Goal: Task Accomplishment & Management: Manage account settings

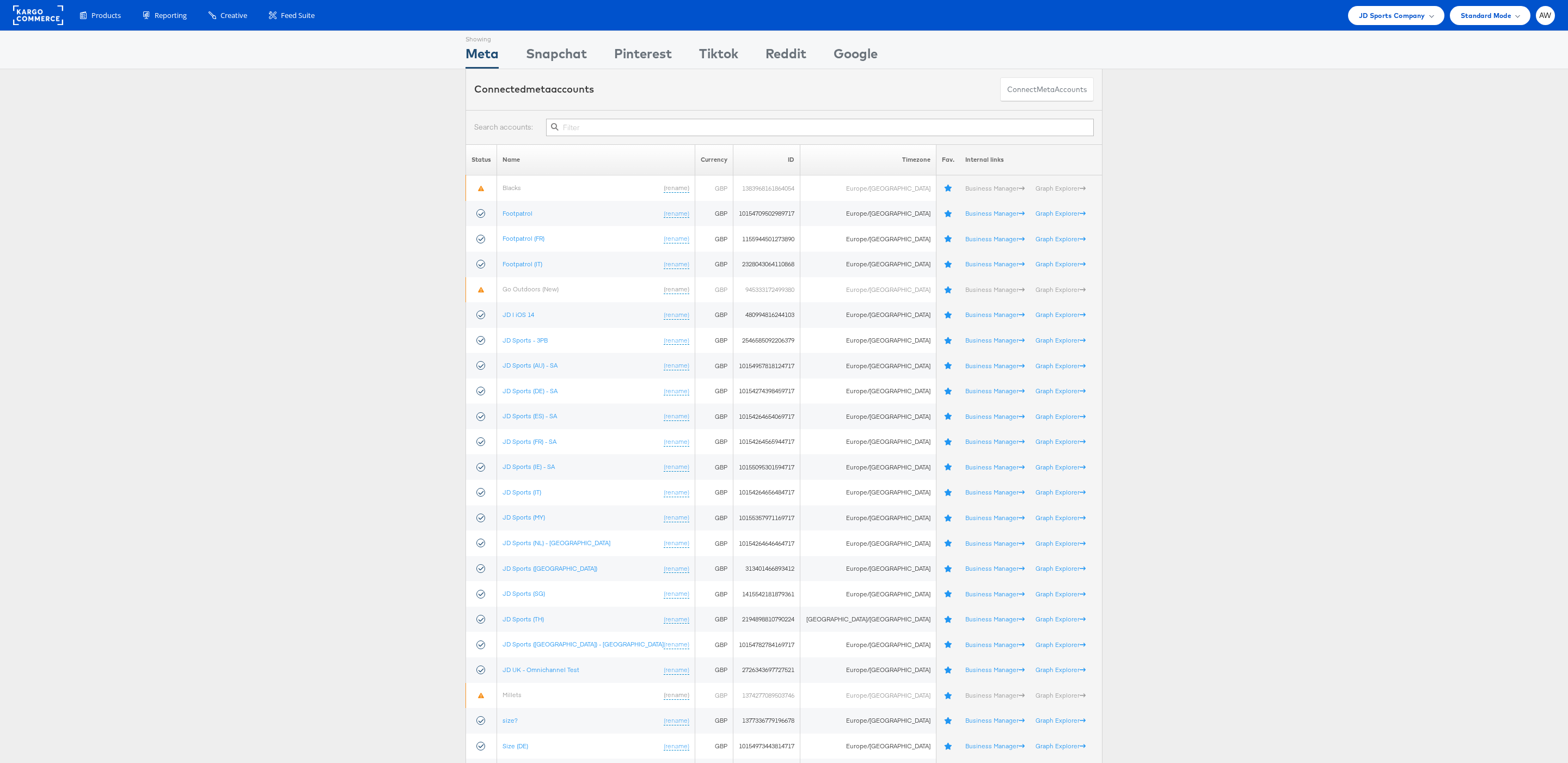
click at [766, 127] on input "text" at bounding box center [820, 127] width 548 height 17
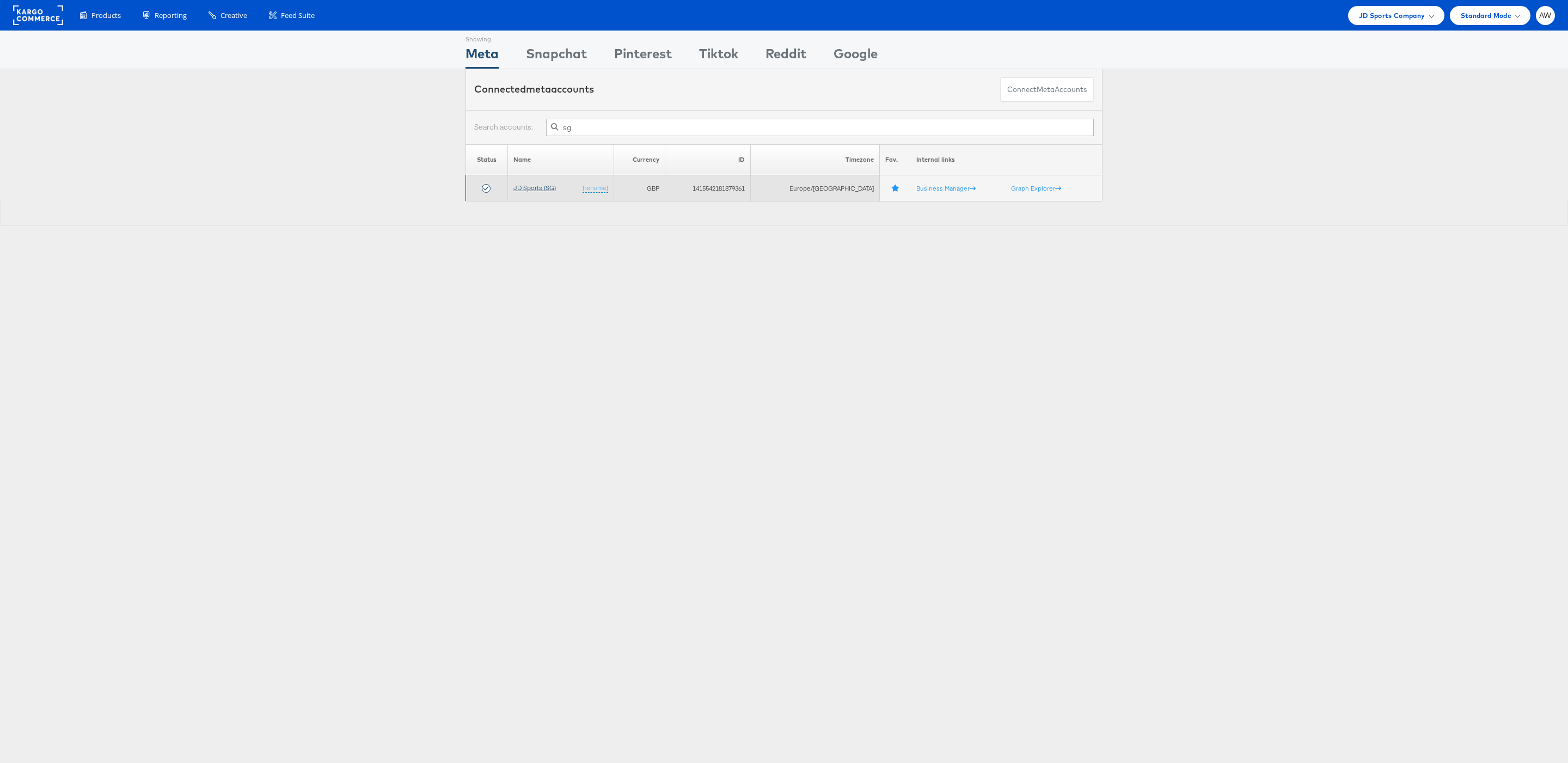
type input "sg"
click at [540, 191] on link "JD Sports (SG)" at bounding box center [534, 188] width 42 height 8
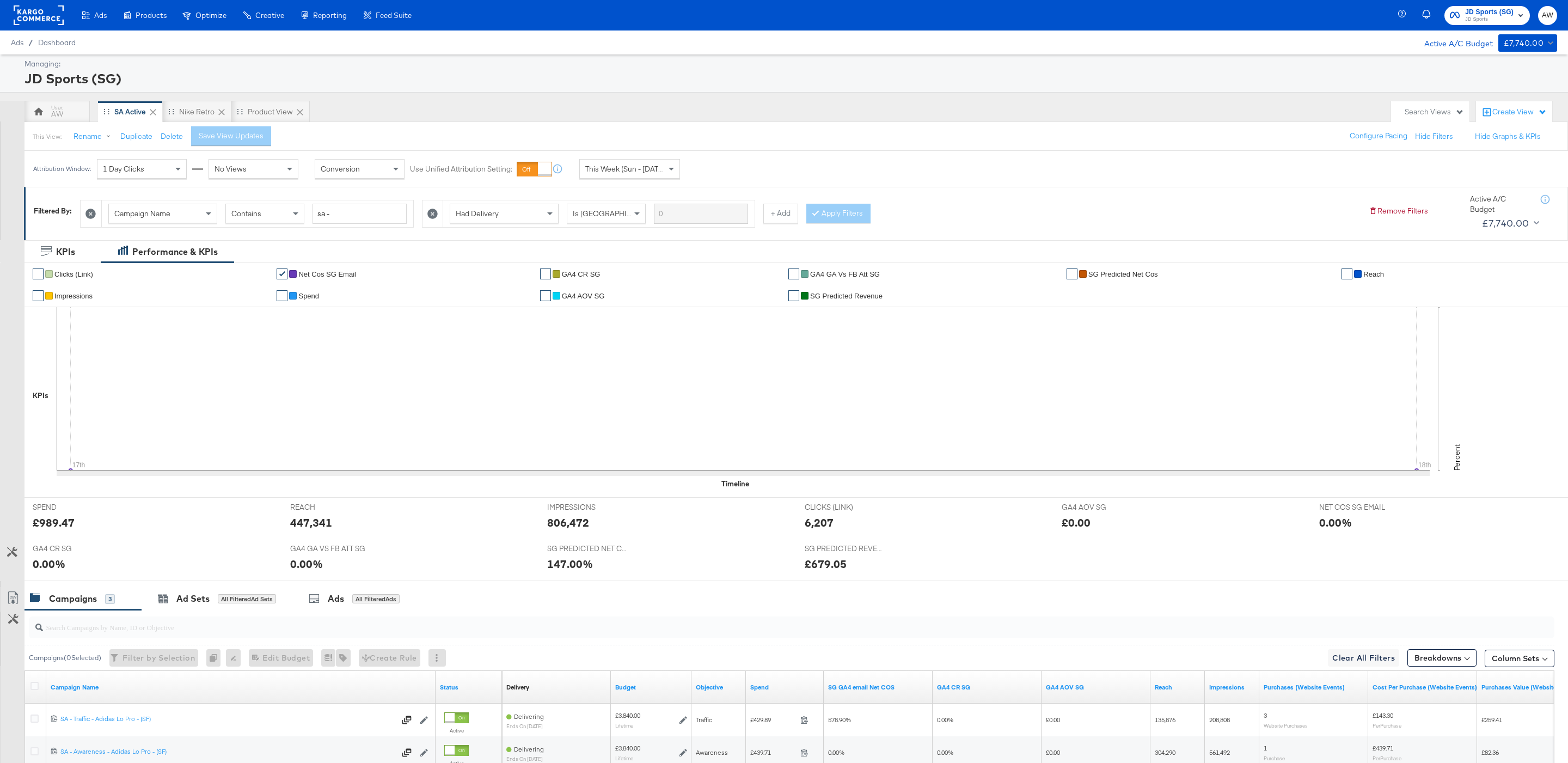
click at [639, 155] on div "Attribution Window: 1 Day Clicks No Views Conversion Use Unified Attribution Se…" at bounding box center [359, 168] width 669 height 36
click at [644, 170] on span "This Week (Sun - [DATE])" at bounding box center [626, 168] width 82 height 10
click at [727, 179] on div "Start: Aug 18th 2025 to End: Aug 18th 2025" at bounding box center [722, 169] width 81 height 20
click at [617, 270] on p "Timezone: Europe/Dublin" at bounding box center [607, 276] width 145 height 17
click at [605, 263] on input "[DATE]" at bounding box center [607, 255] width 145 height 20
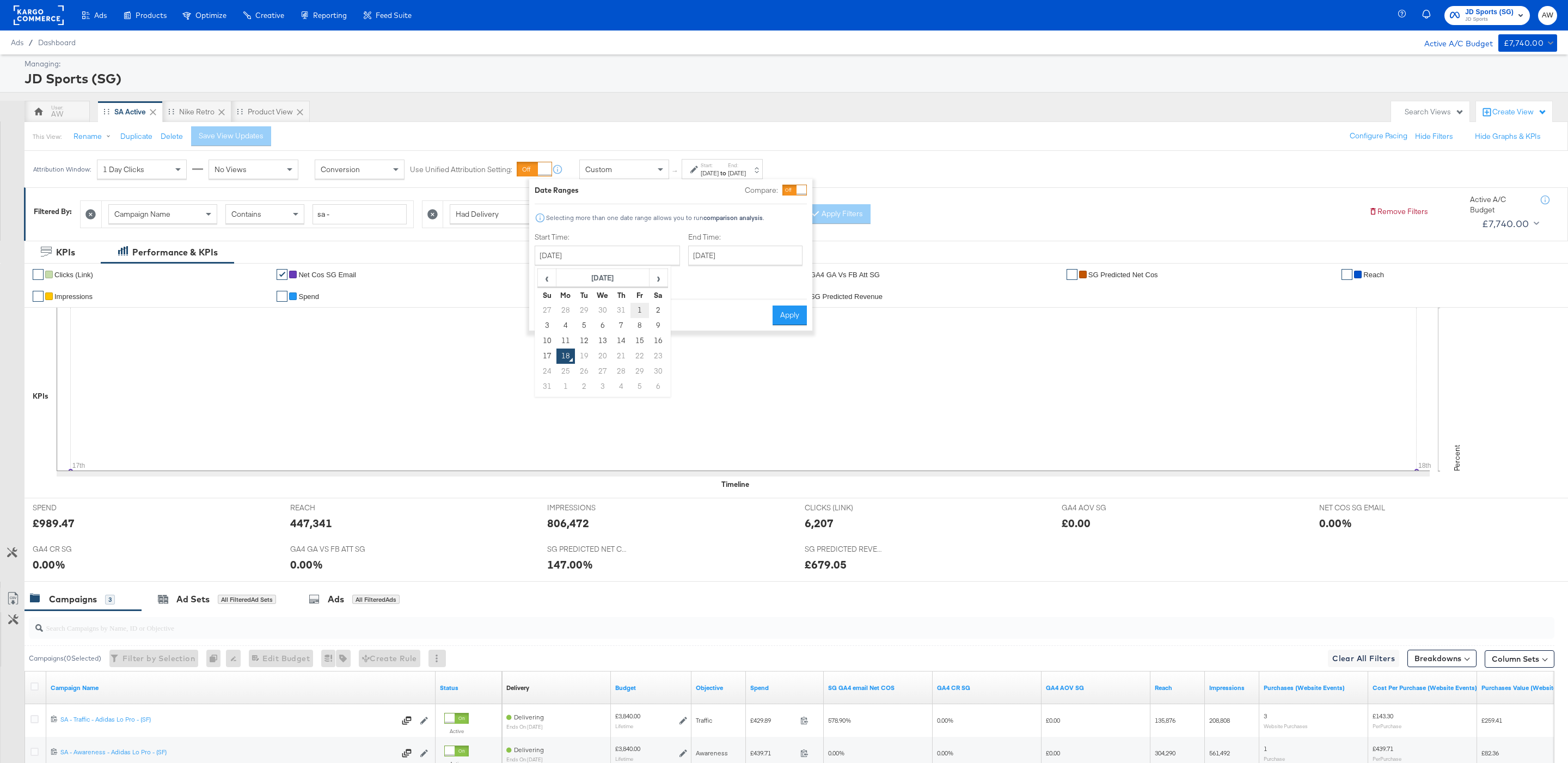
click at [642, 316] on td "1" at bounding box center [640, 310] width 19 height 15
type input "[DATE]"
click at [712, 248] on input "[DATE]" at bounding box center [741, 255] width 114 height 20
click at [688, 355] on td "17" at bounding box center [697, 356] width 19 height 15
type input "[DATE]"
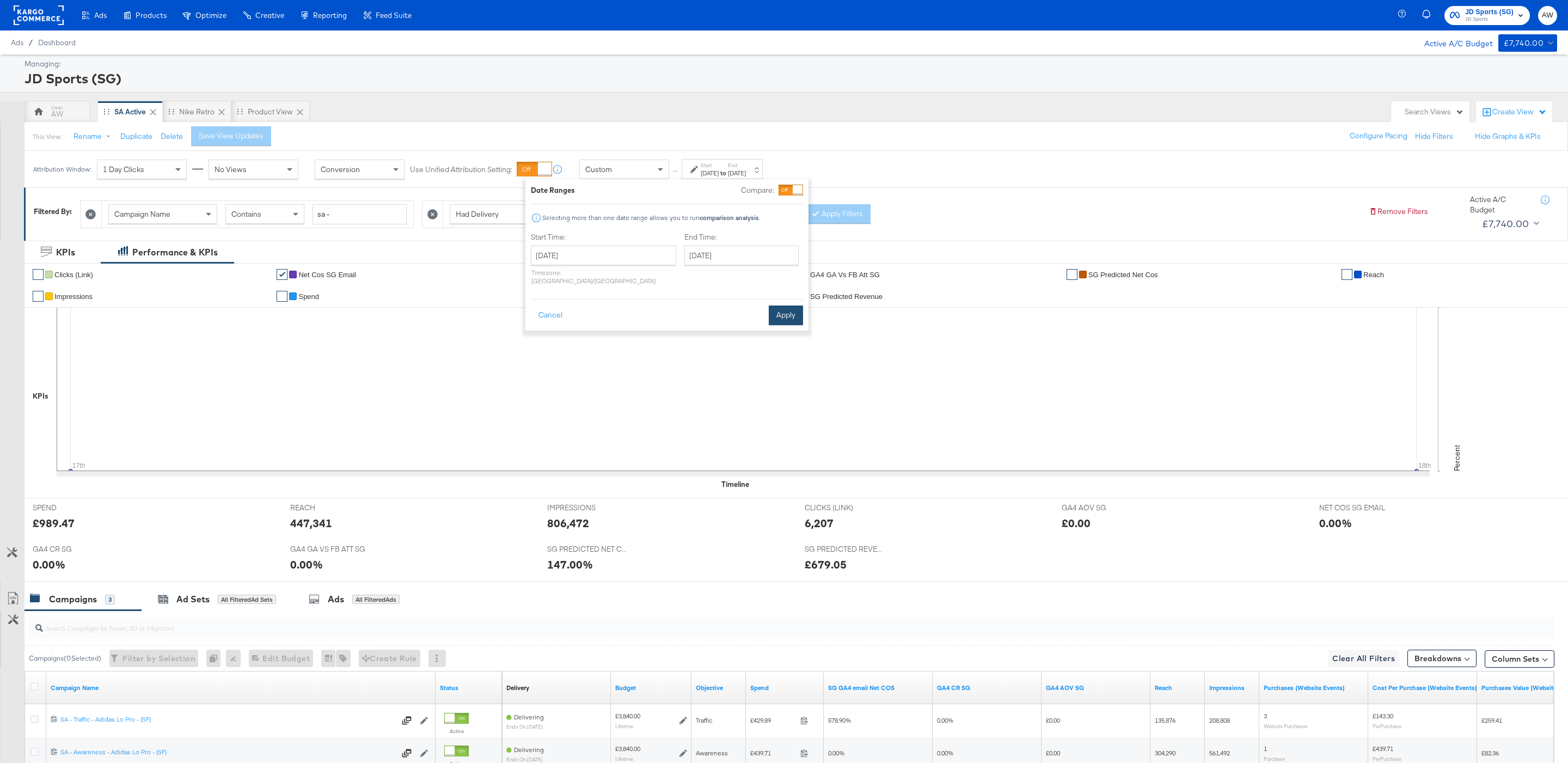
click at [796, 307] on button "Apply" at bounding box center [786, 316] width 34 height 20
click at [1479, 16] on span "JD Sports" at bounding box center [1489, 19] width 48 height 9
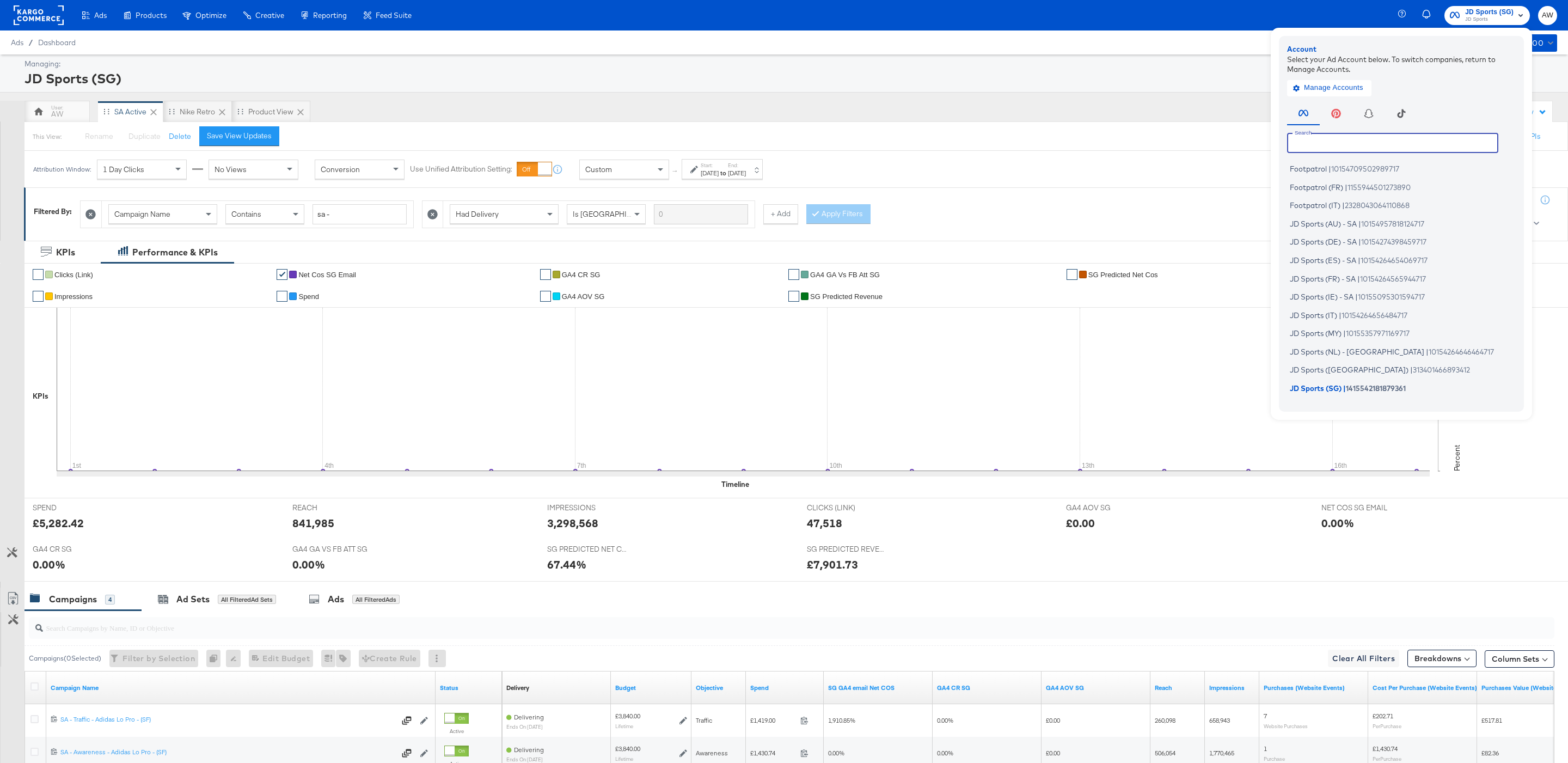
click at [1407, 139] on input "text" at bounding box center [1392, 143] width 211 height 20
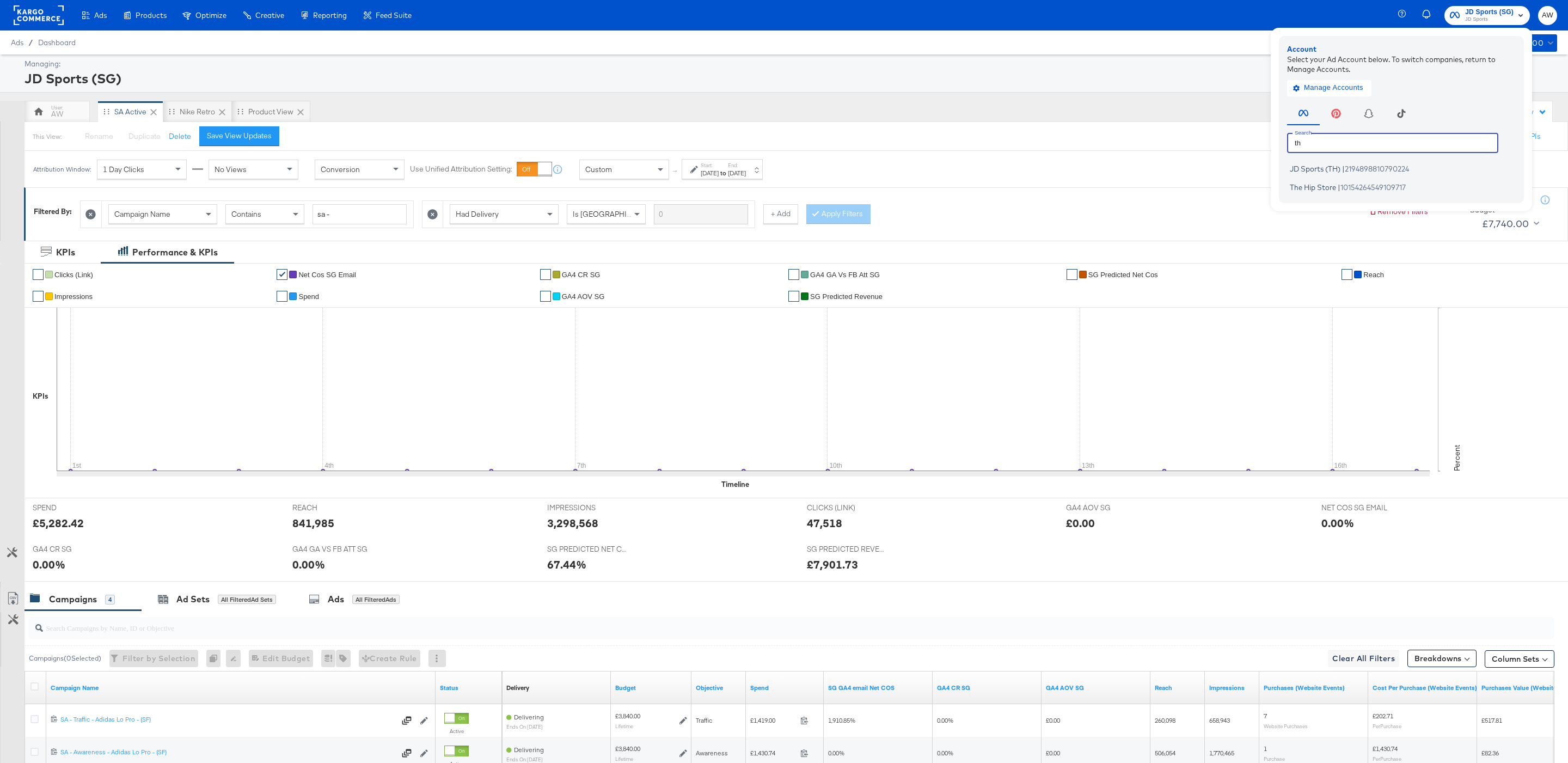
type input "th"
click at [1340, 169] on span "JD Sports (TH)" at bounding box center [1315, 168] width 50 height 9
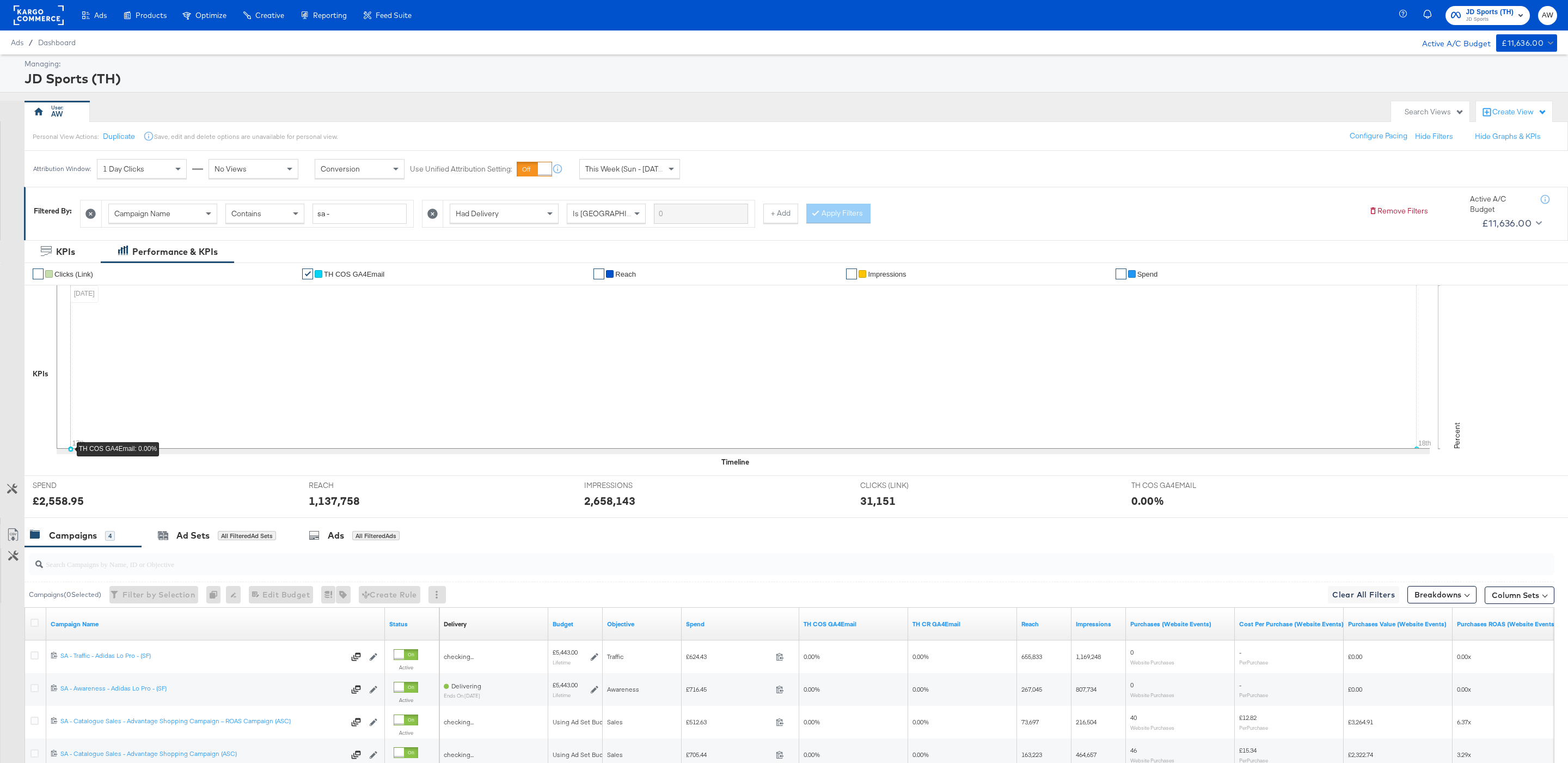
scroll to position [124, 0]
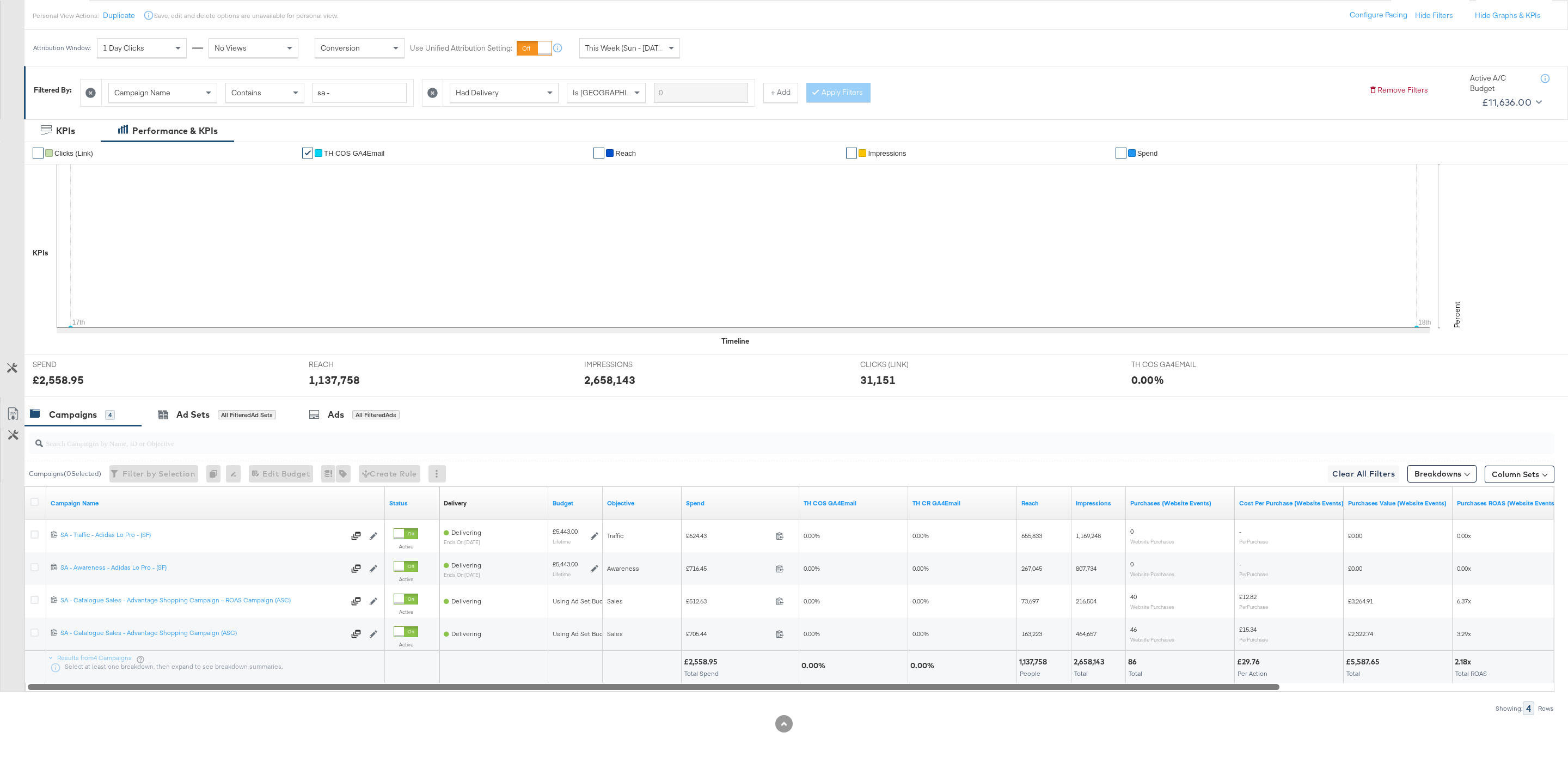
drag, startPoint x: 1034, startPoint y: 687, endPoint x: 644, endPoint y: 686, distance: 390.0
click at [644, 686] on div at bounding box center [654, 686] width 1252 height 9
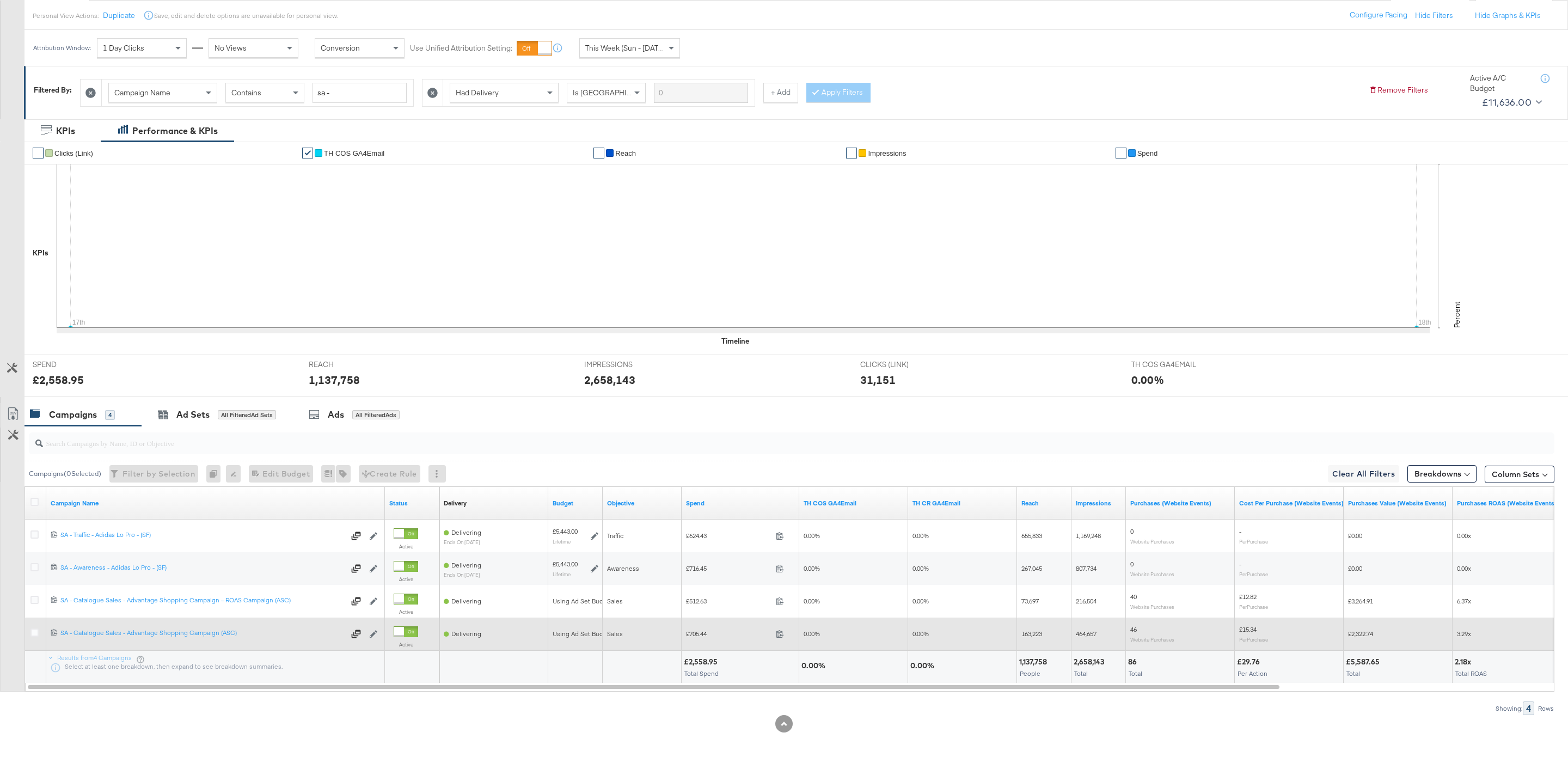
click at [34, 628] on div at bounding box center [36, 634] width 20 height 20
click at [36, 632] on icon at bounding box center [34, 632] width 8 height 8
click at [0, 0] on input "checkbox" at bounding box center [0, 0] width 0 height 0
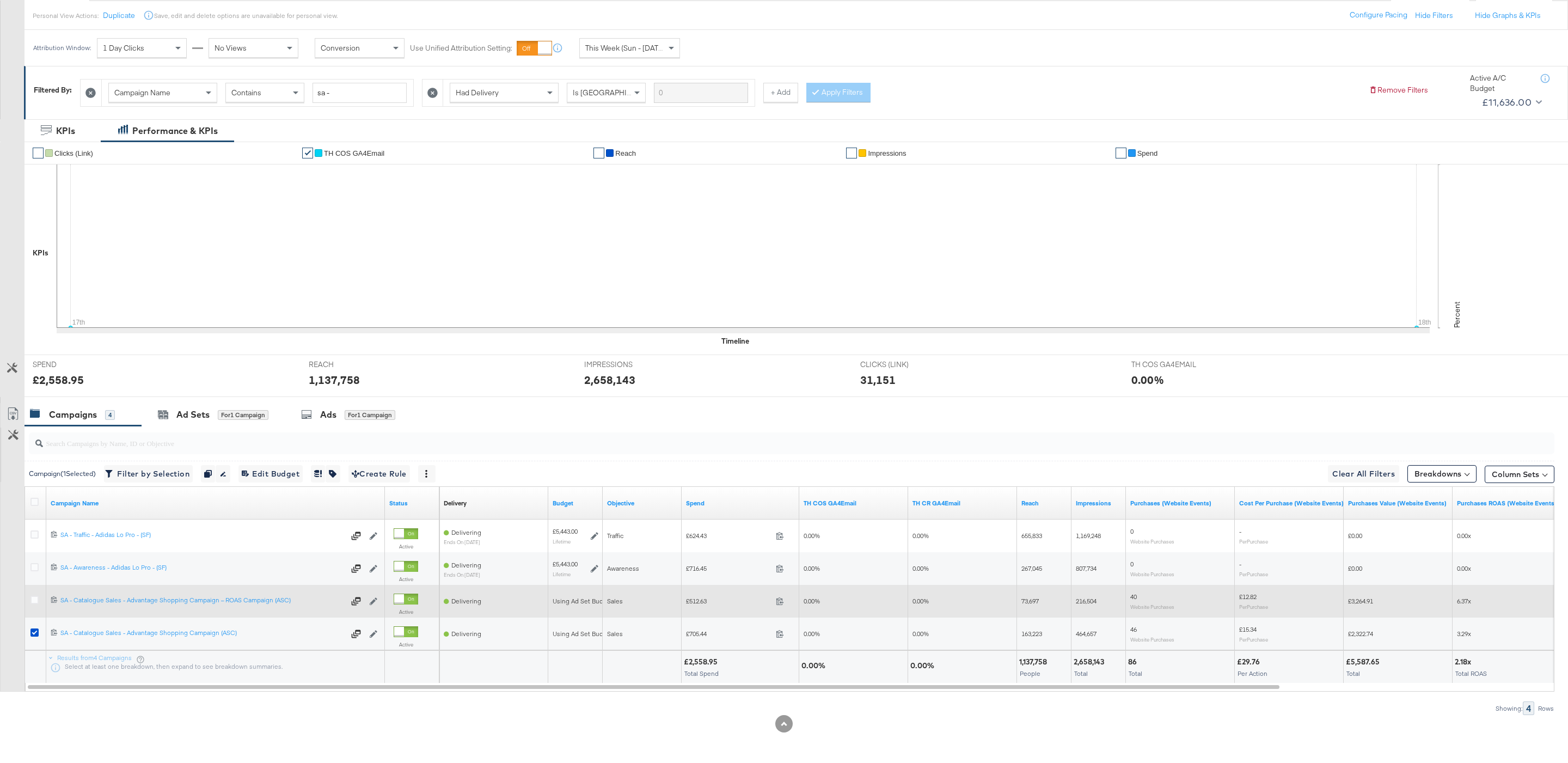
click at [29, 597] on div at bounding box center [36, 601] width 20 height 20
click at [36, 597] on icon at bounding box center [34, 599] width 8 height 8
click at [0, 0] on input "checkbox" at bounding box center [0, 0] width 0 height 0
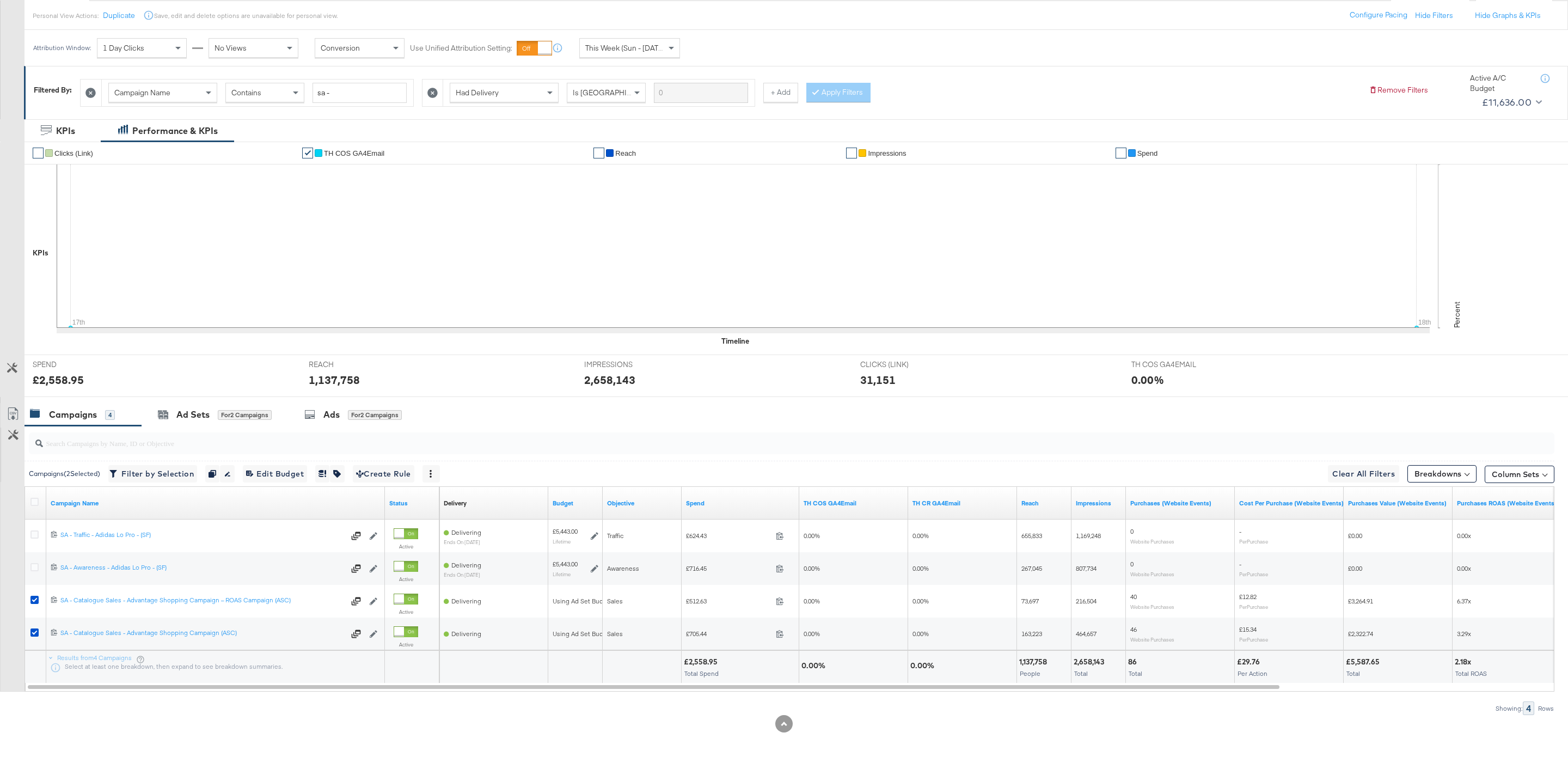
click at [217, 401] on div at bounding box center [784, 401] width 1568 height 9
click at [220, 410] on div "for 2 Campaigns" at bounding box center [244, 414] width 54 height 10
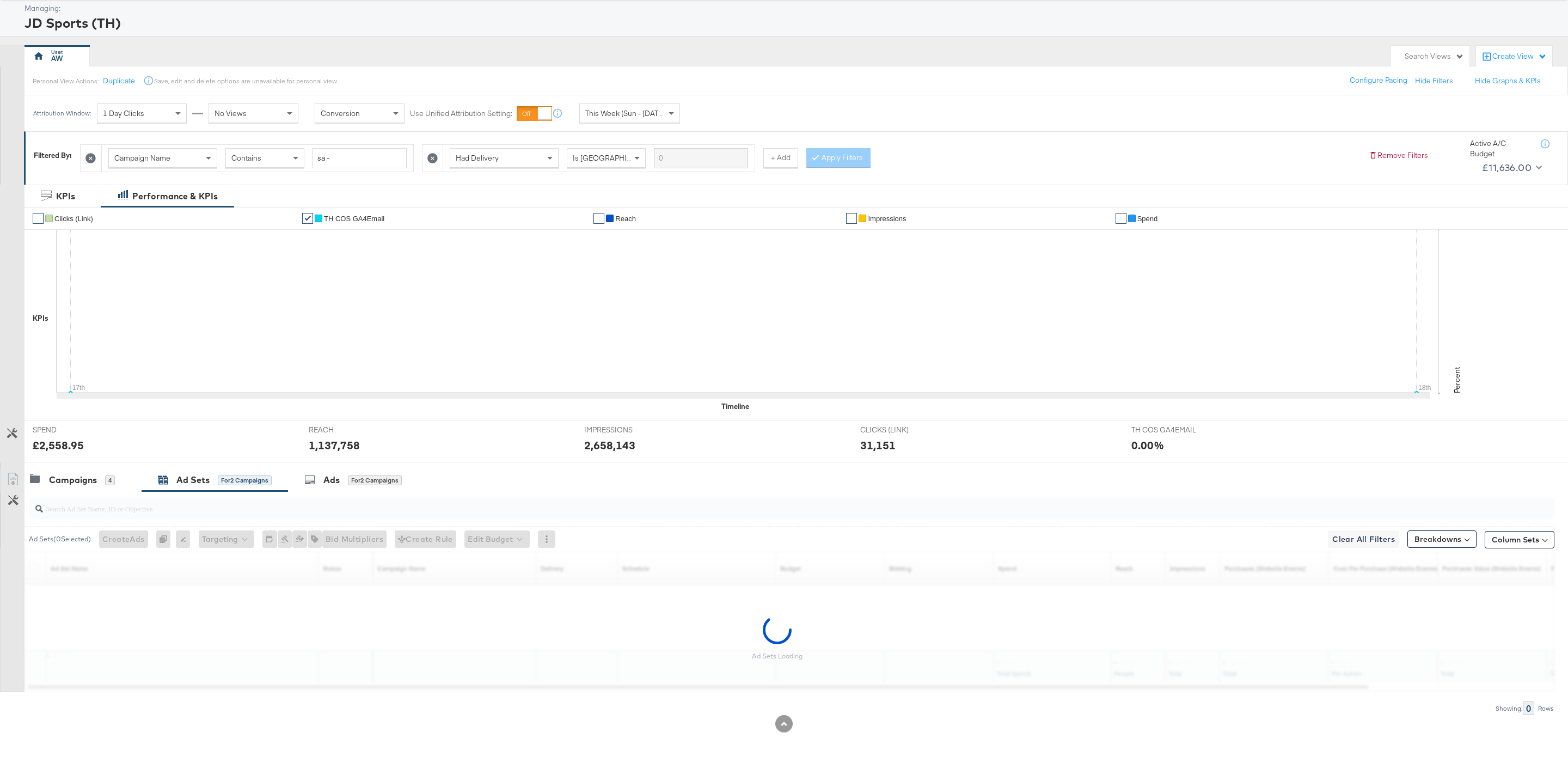
scroll to position [59, 0]
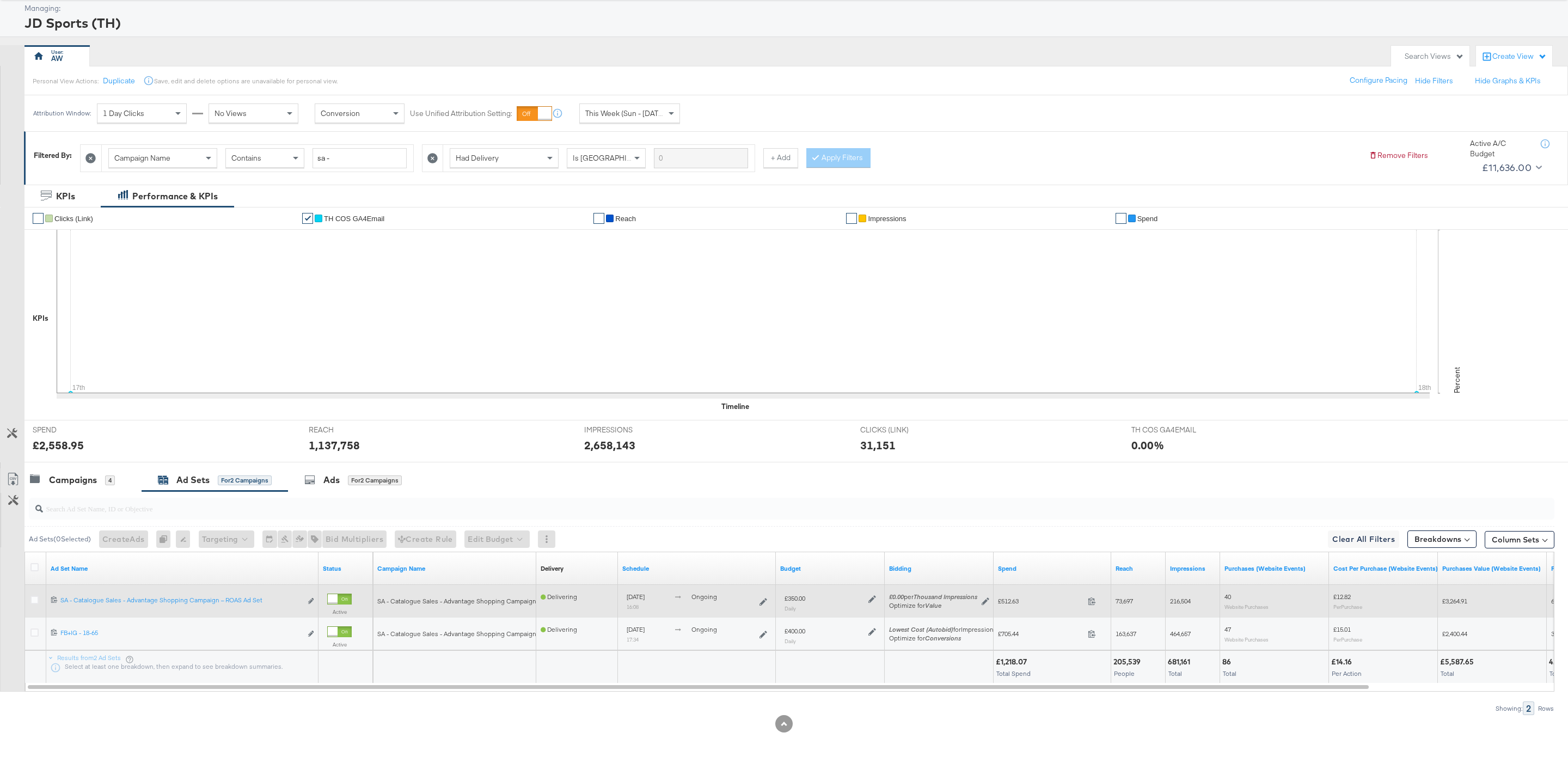
click at [874, 585] on div "£350.00 Daily" at bounding box center [830, 602] width 109 height 35
click at [874, 589] on div "£350.00 Daily" at bounding box center [830, 603] width 100 height 27
click at [874, 593] on div at bounding box center [871, 598] width 11 height 9
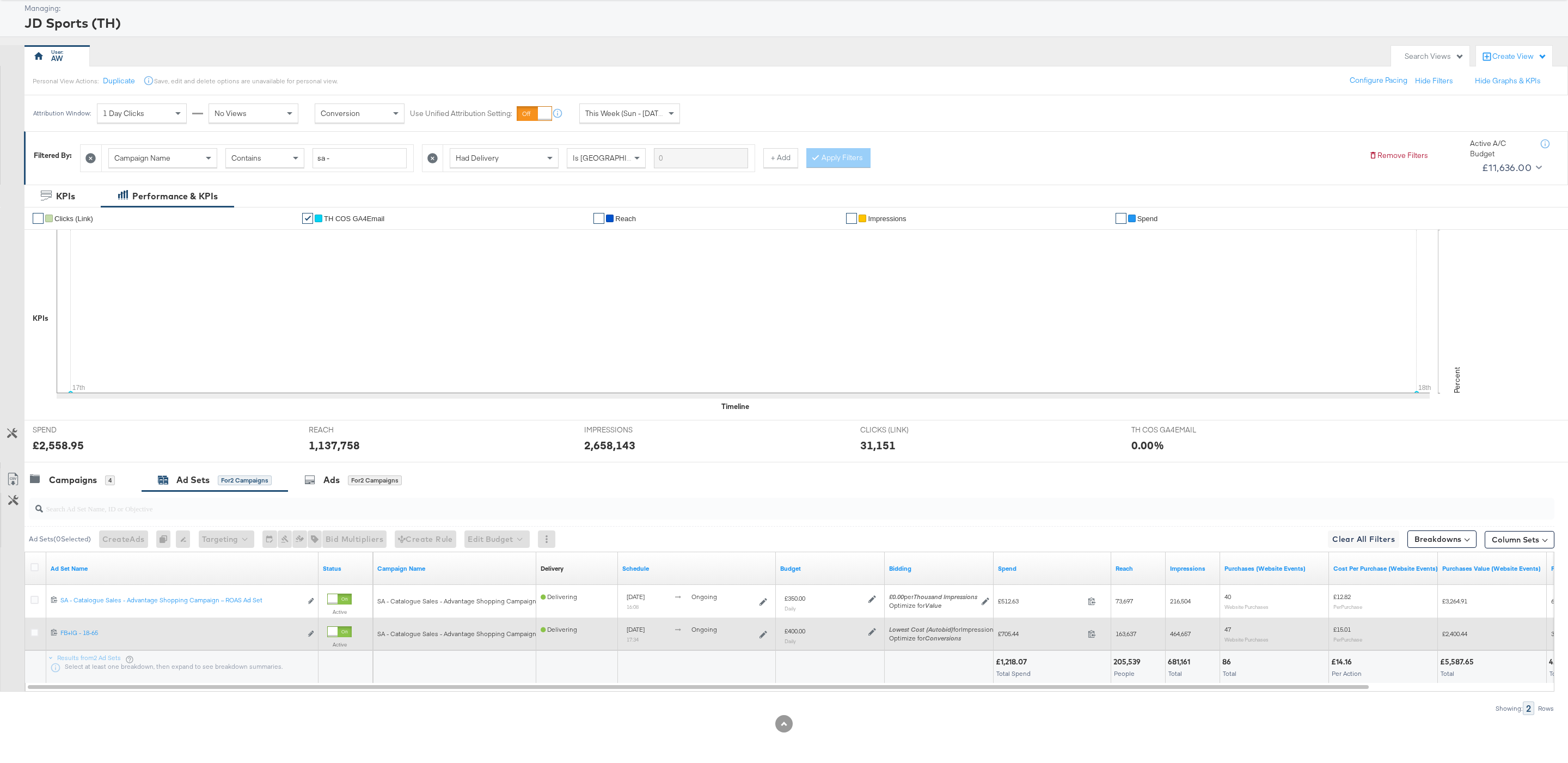
click at [874, 630] on icon at bounding box center [872, 631] width 7 height 7
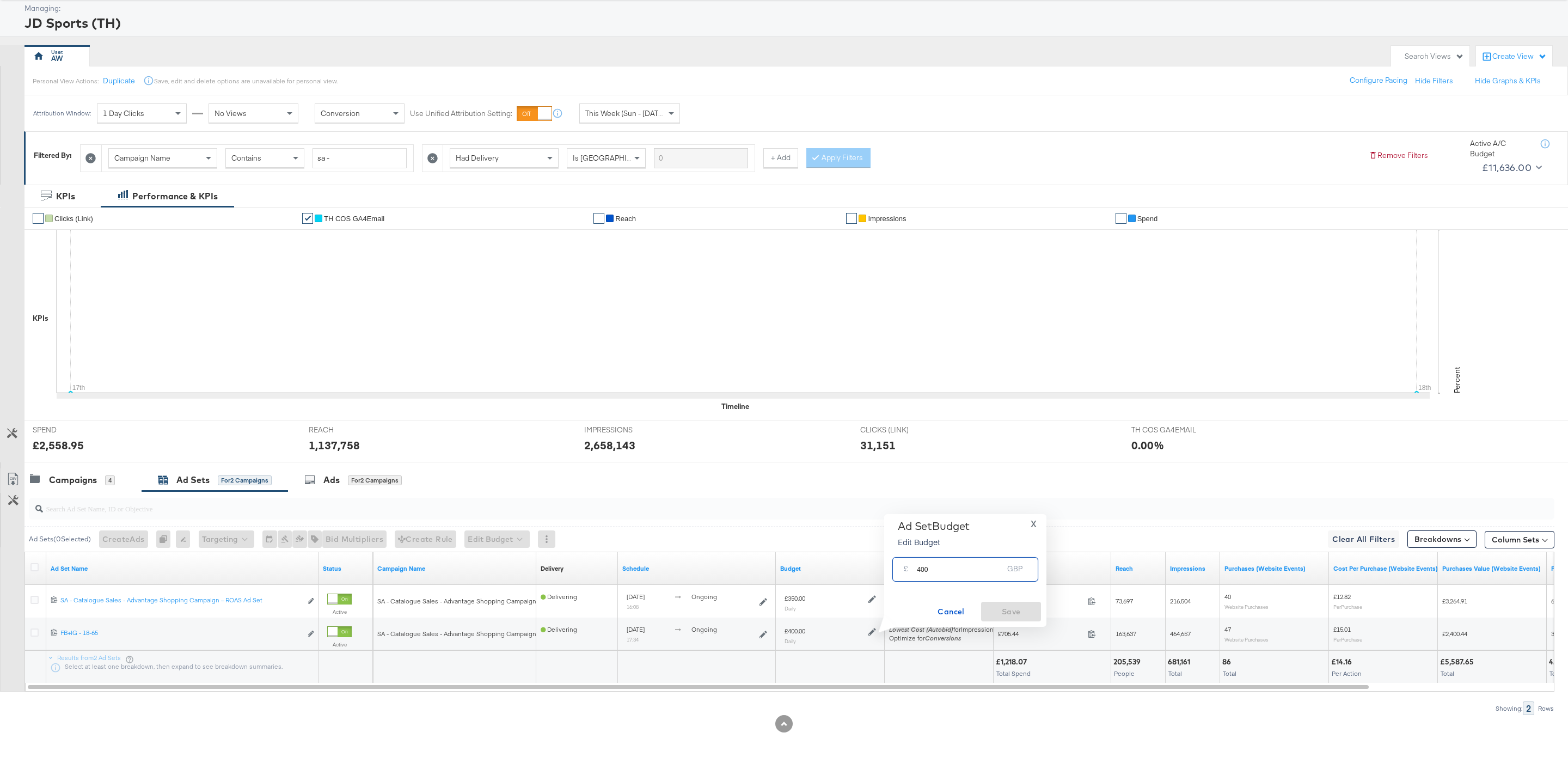
click at [931, 566] on input "400" at bounding box center [960, 564] width 86 height 23
type input "380"
click at [1000, 603] on button "Save" at bounding box center [1011, 611] width 60 height 20
click at [637, 111] on span "This Week (Sun - [DATE])" at bounding box center [626, 113] width 82 height 10
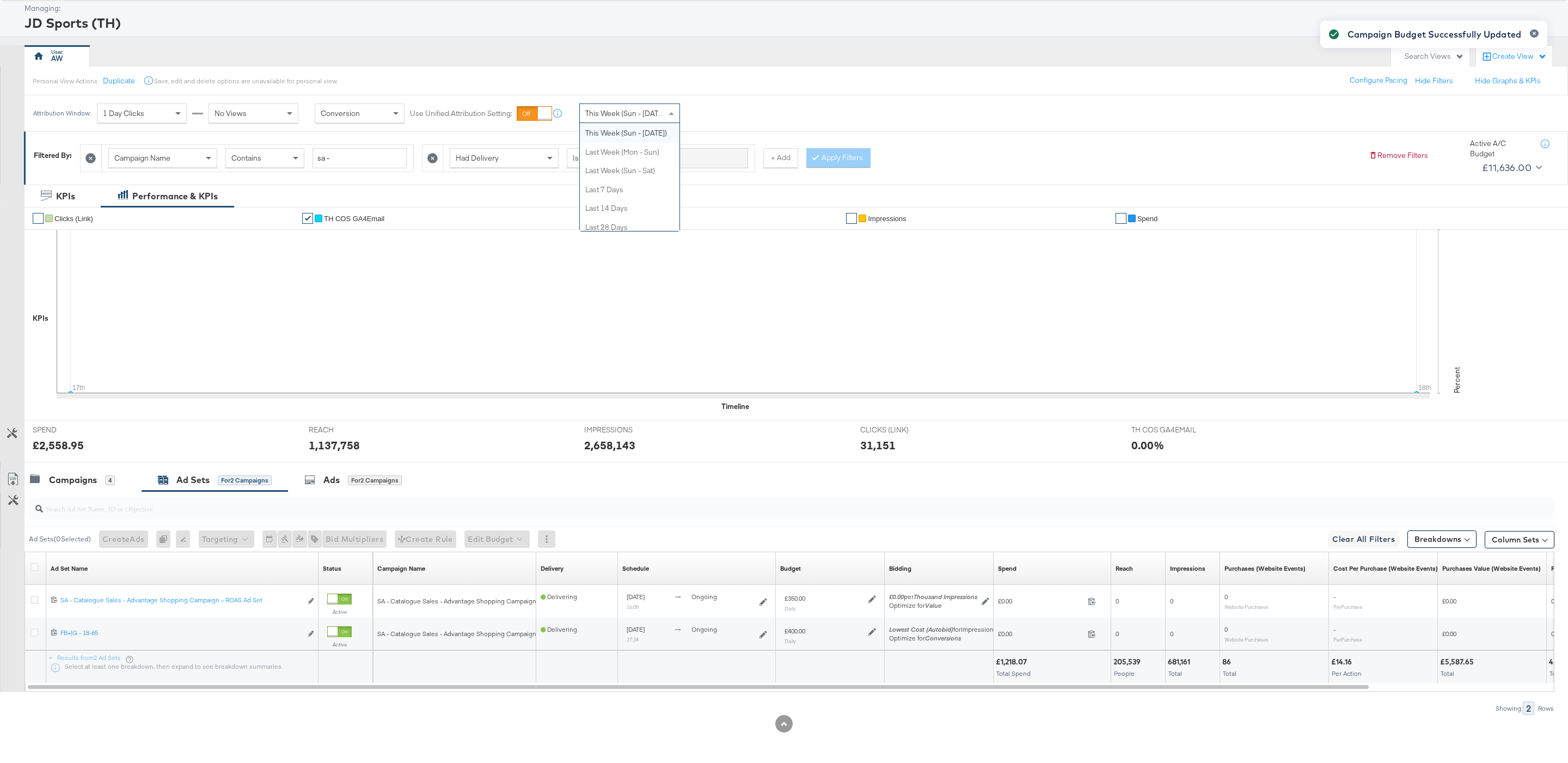
scroll to position [0, 0]
click at [704, 117] on div "[DATE]" at bounding box center [709, 117] width 18 height 9
click at [600, 196] on input "[DATE]" at bounding box center [607, 200] width 145 height 20
click at [644, 254] on td "1" at bounding box center [640, 254] width 19 height 15
type input "[DATE]"
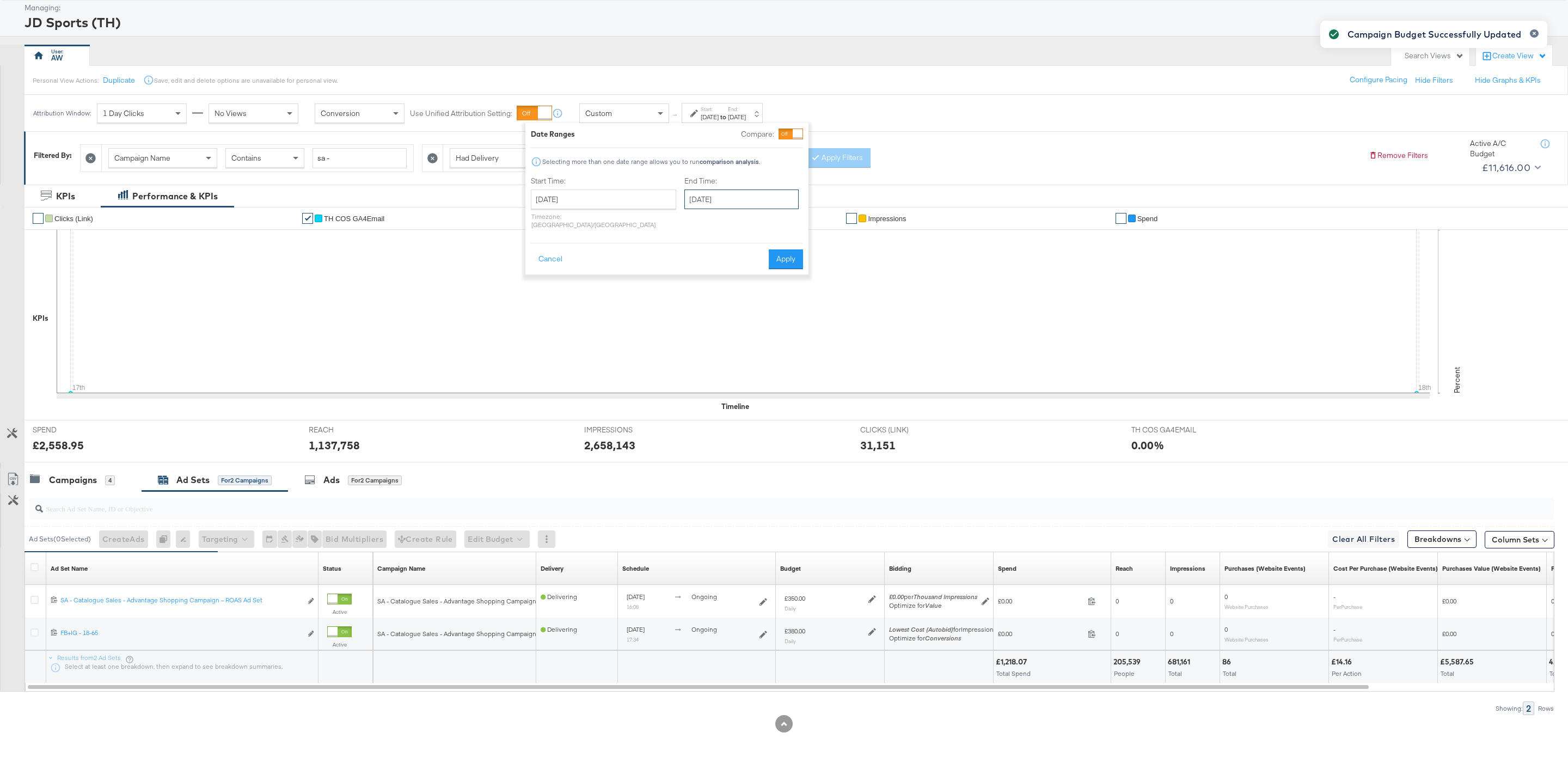
click at [706, 202] on input "[DATE]" at bounding box center [741, 200] width 114 height 20
click at [688, 300] on td "17" at bounding box center [697, 300] width 19 height 15
type input "[DATE]"
click at [784, 249] on button "Apply" at bounding box center [786, 259] width 34 height 20
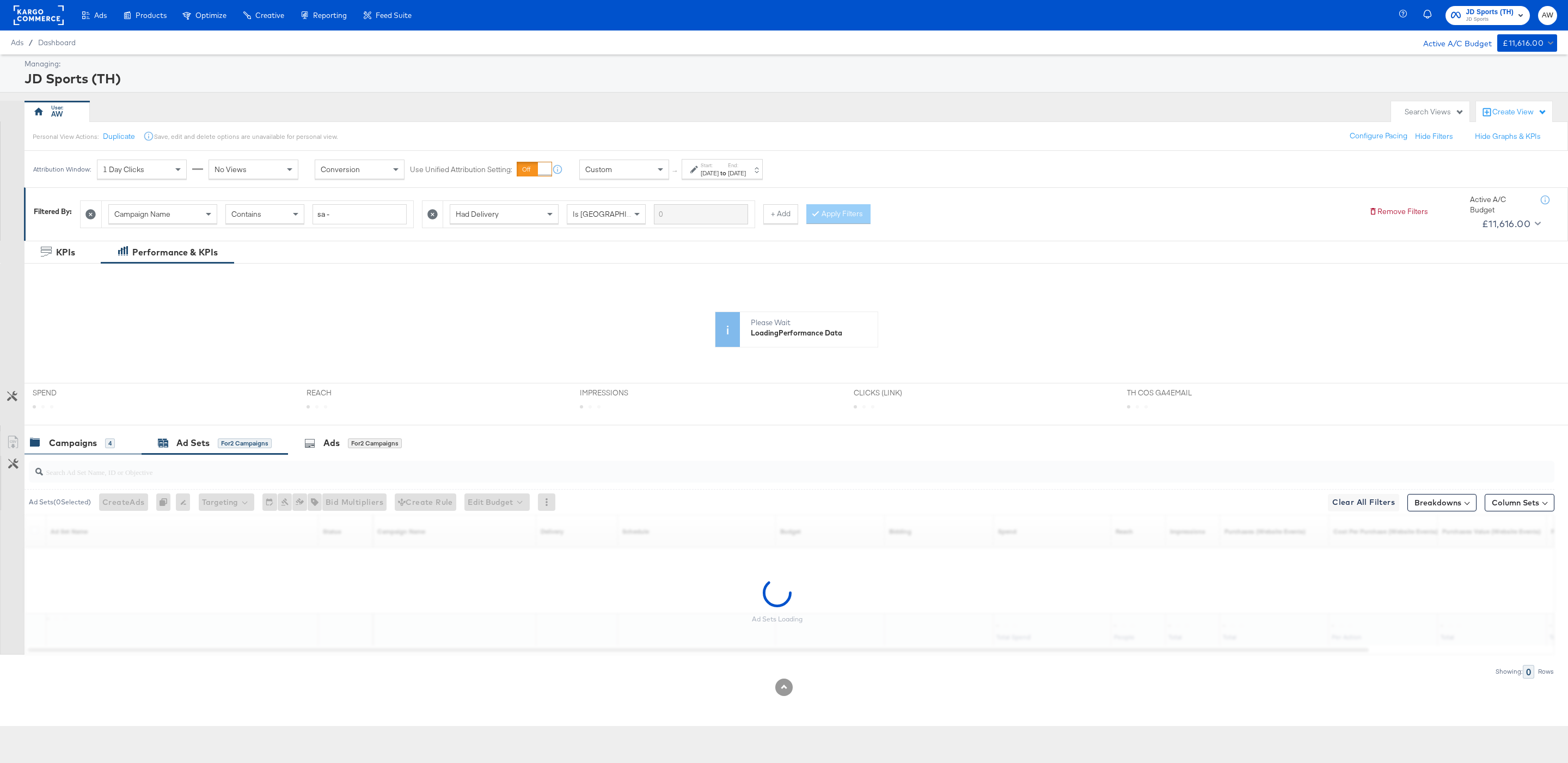
click at [118, 432] on div "Campaigns 4" at bounding box center [83, 442] width 117 height 23
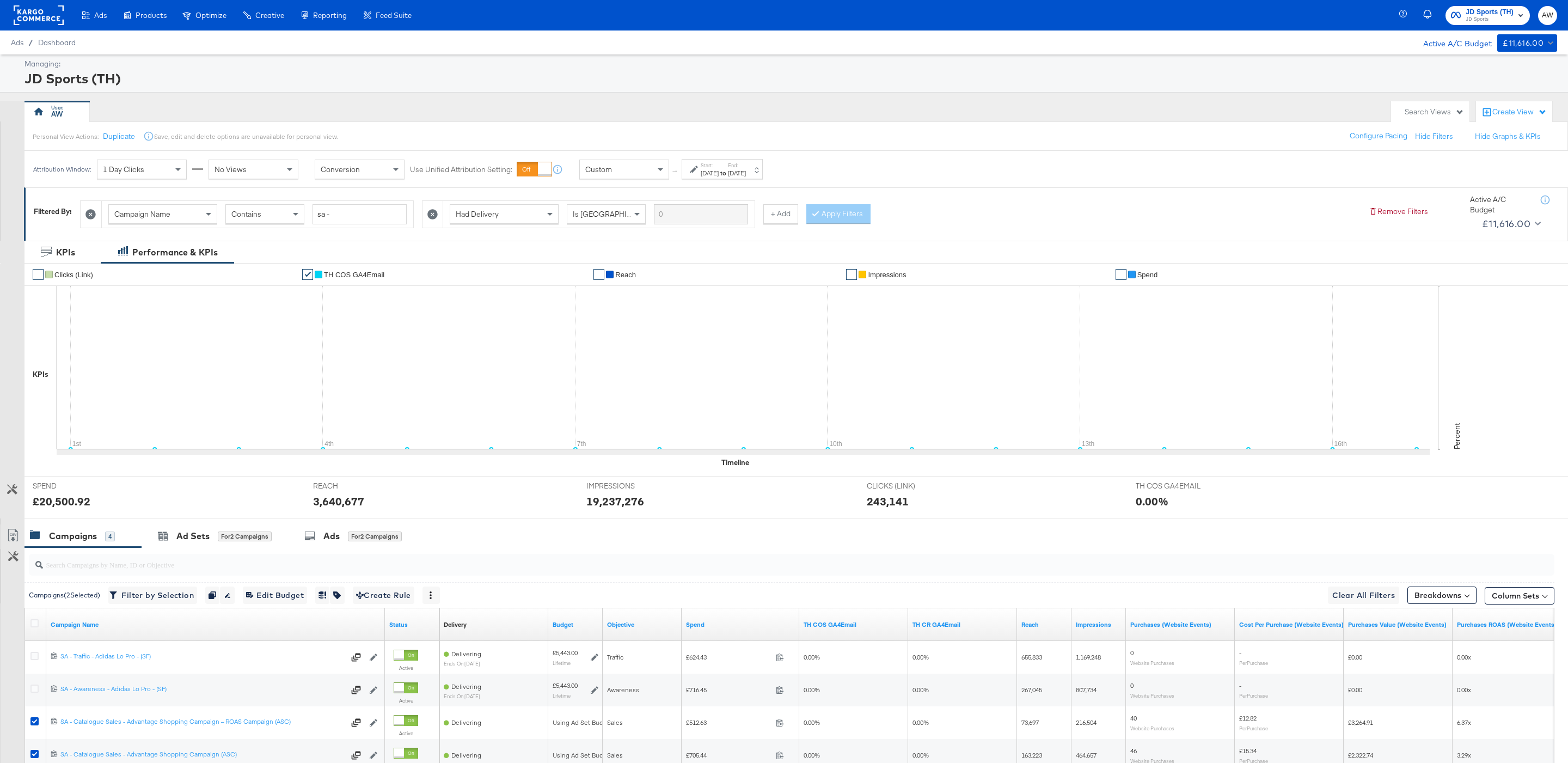
scroll to position [124, 0]
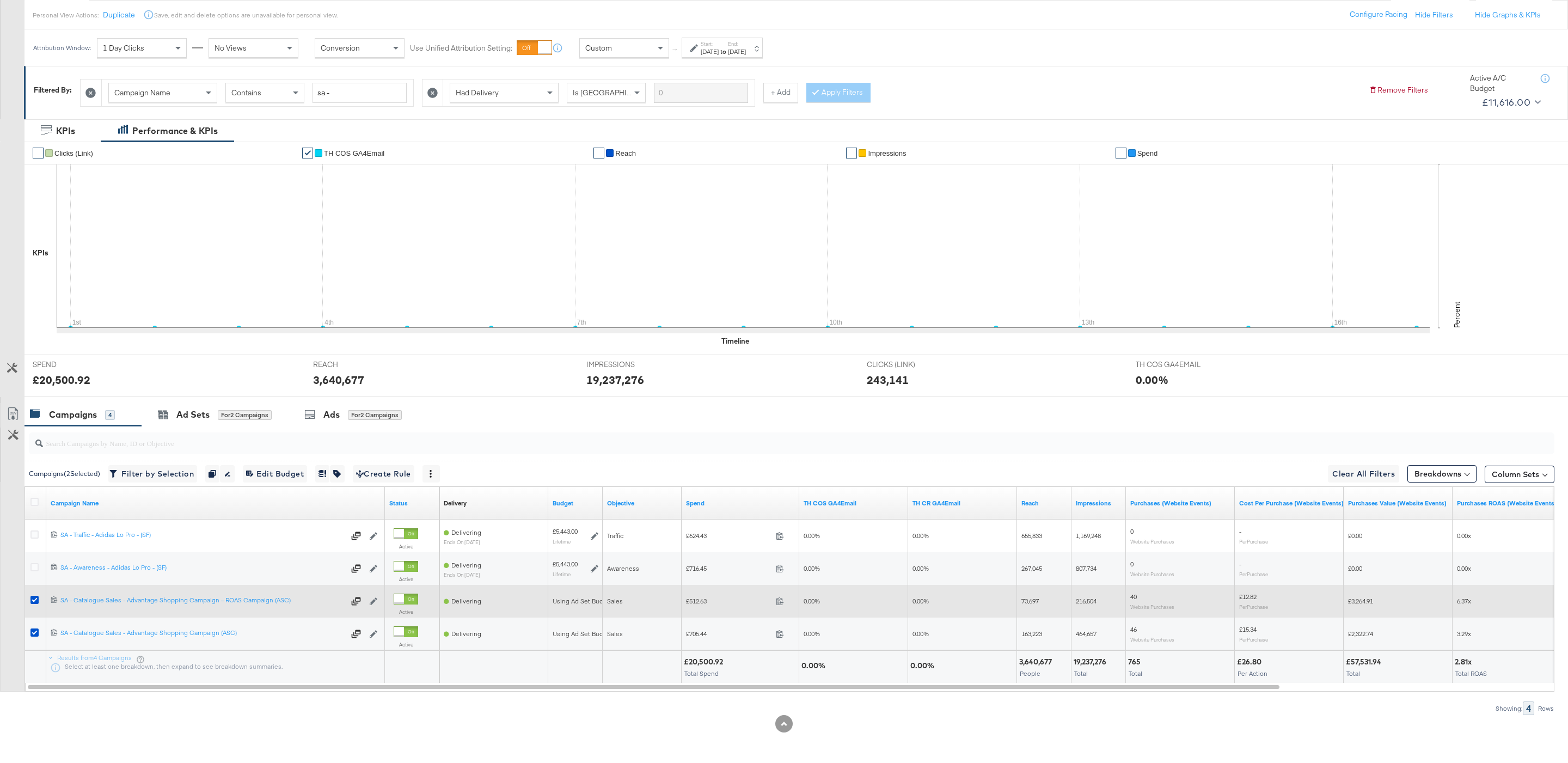
click at [32, 593] on div at bounding box center [36, 601] width 20 height 20
click at [32, 605] on div at bounding box center [36, 601] width 11 height 11
click at [32, 602] on icon at bounding box center [34, 599] width 8 height 8
click at [0, 0] on input "checkbox" at bounding box center [0, 0] width 0 height 0
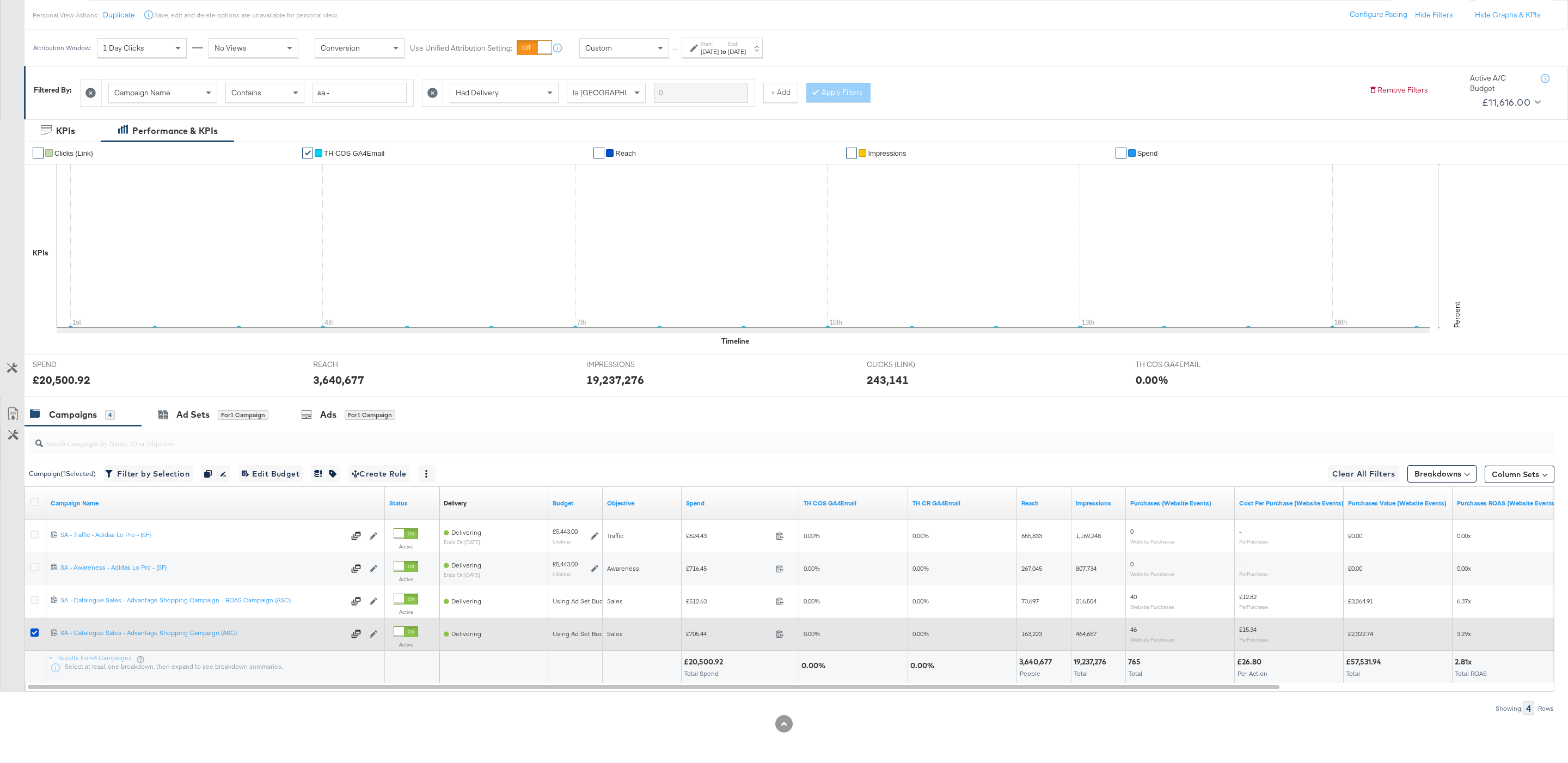
click at [32, 638] on div at bounding box center [36, 634] width 11 height 11
click at [32, 632] on icon at bounding box center [34, 632] width 8 height 8
click at [0, 0] on input "checkbox" at bounding box center [0, 0] width 0 height 0
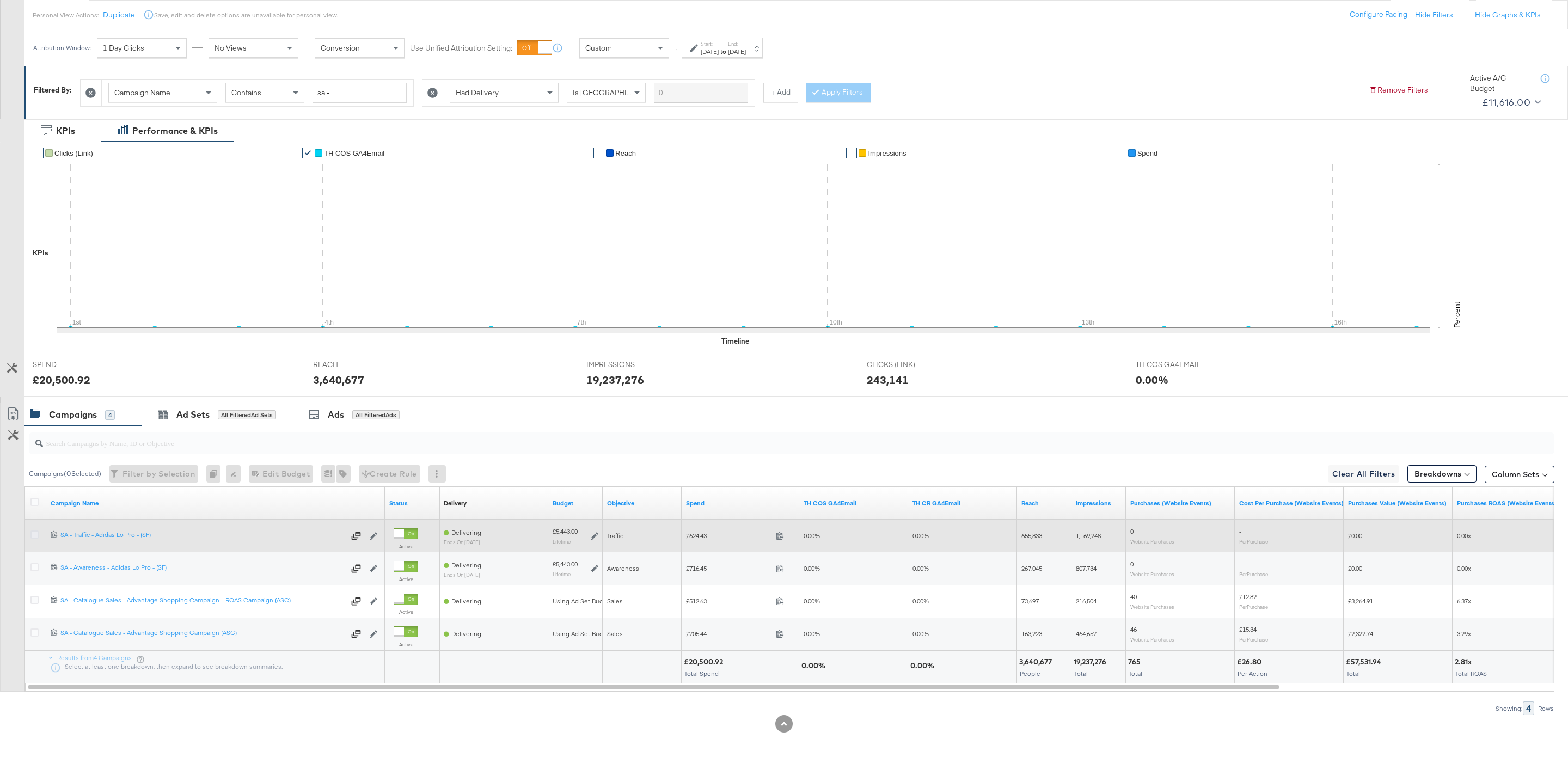
click at [34, 534] on icon at bounding box center [34, 534] width 8 height 8
click at [0, 0] on input "checkbox" at bounding box center [0, 0] width 0 height 0
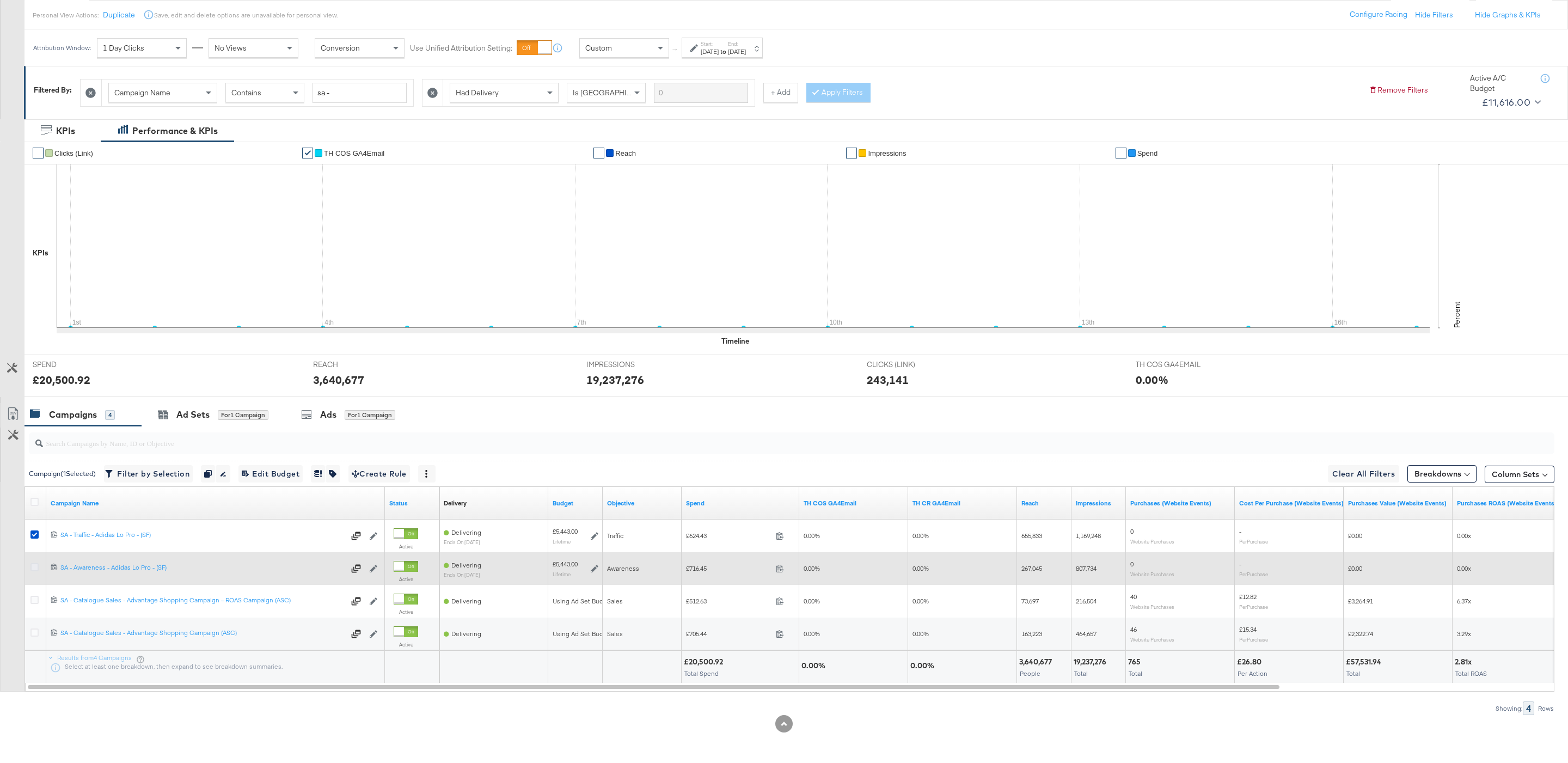
click at [35, 563] on icon at bounding box center [34, 567] width 8 height 8
click at [0, 0] on input "checkbox" at bounding box center [0, 0] width 0 height 0
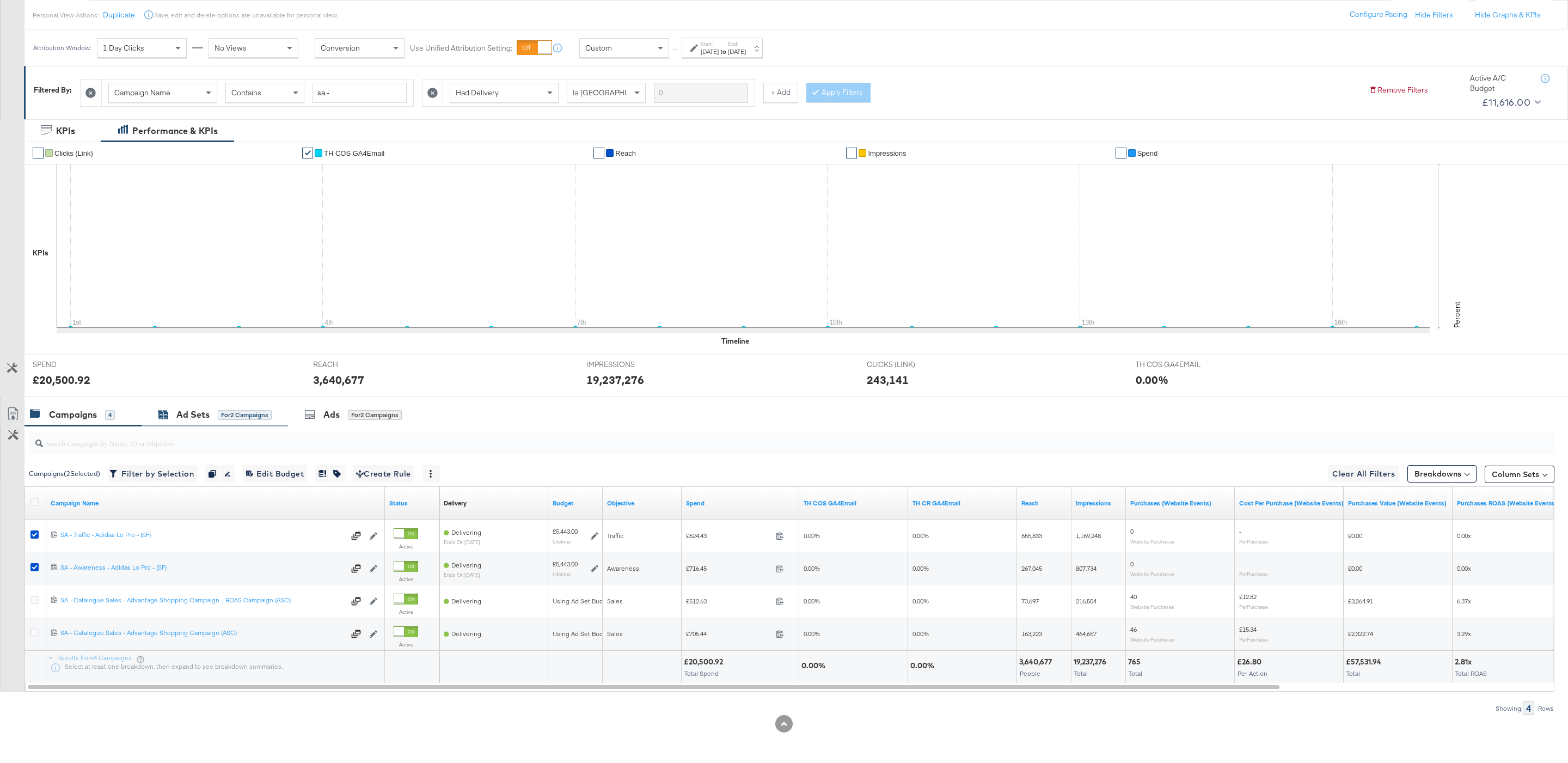
click at [251, 410] on div "for 2 Campaigns" at bounding box center [244, 414] width 54 height 10
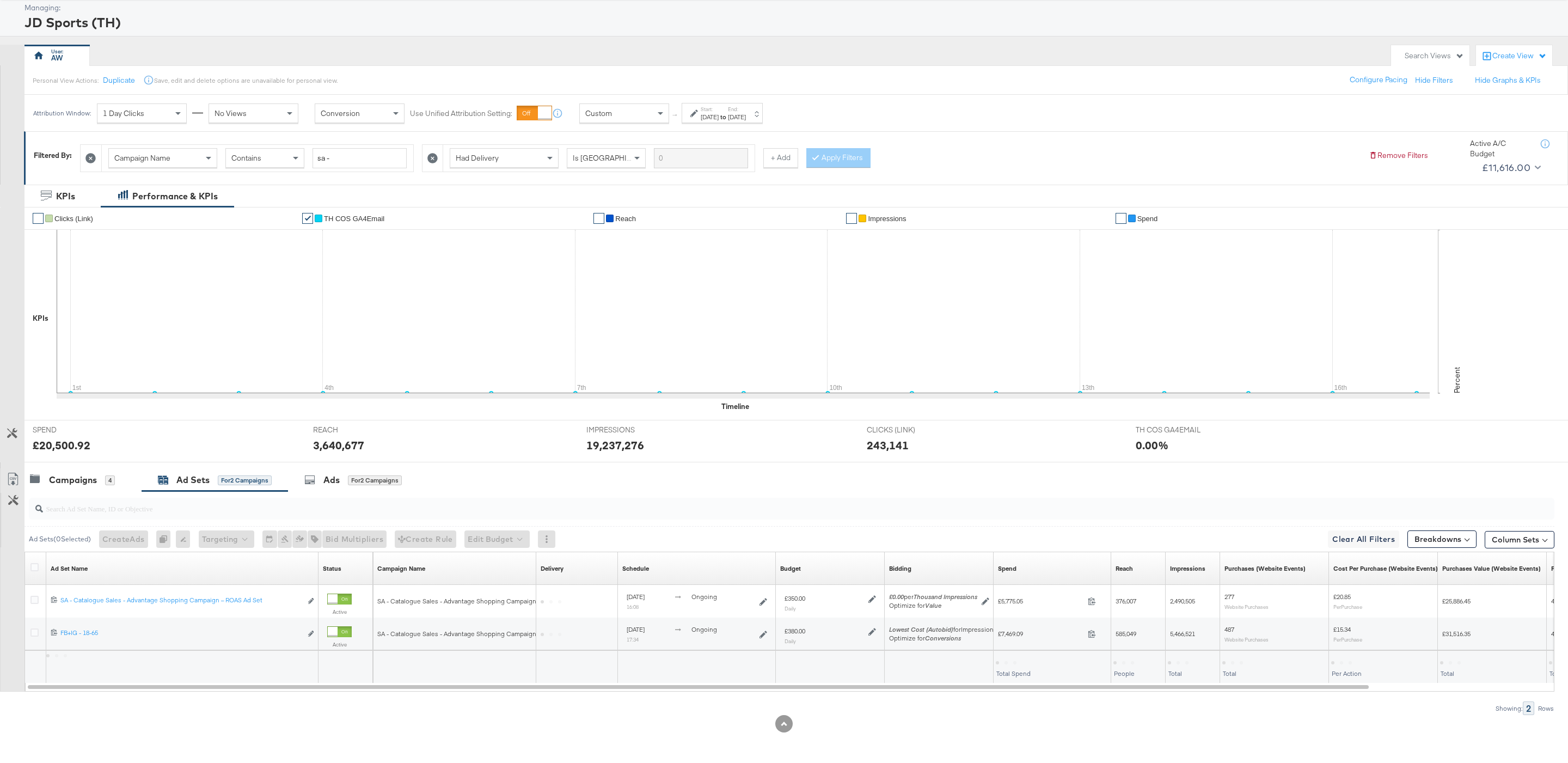
scroll to position [59, 0]
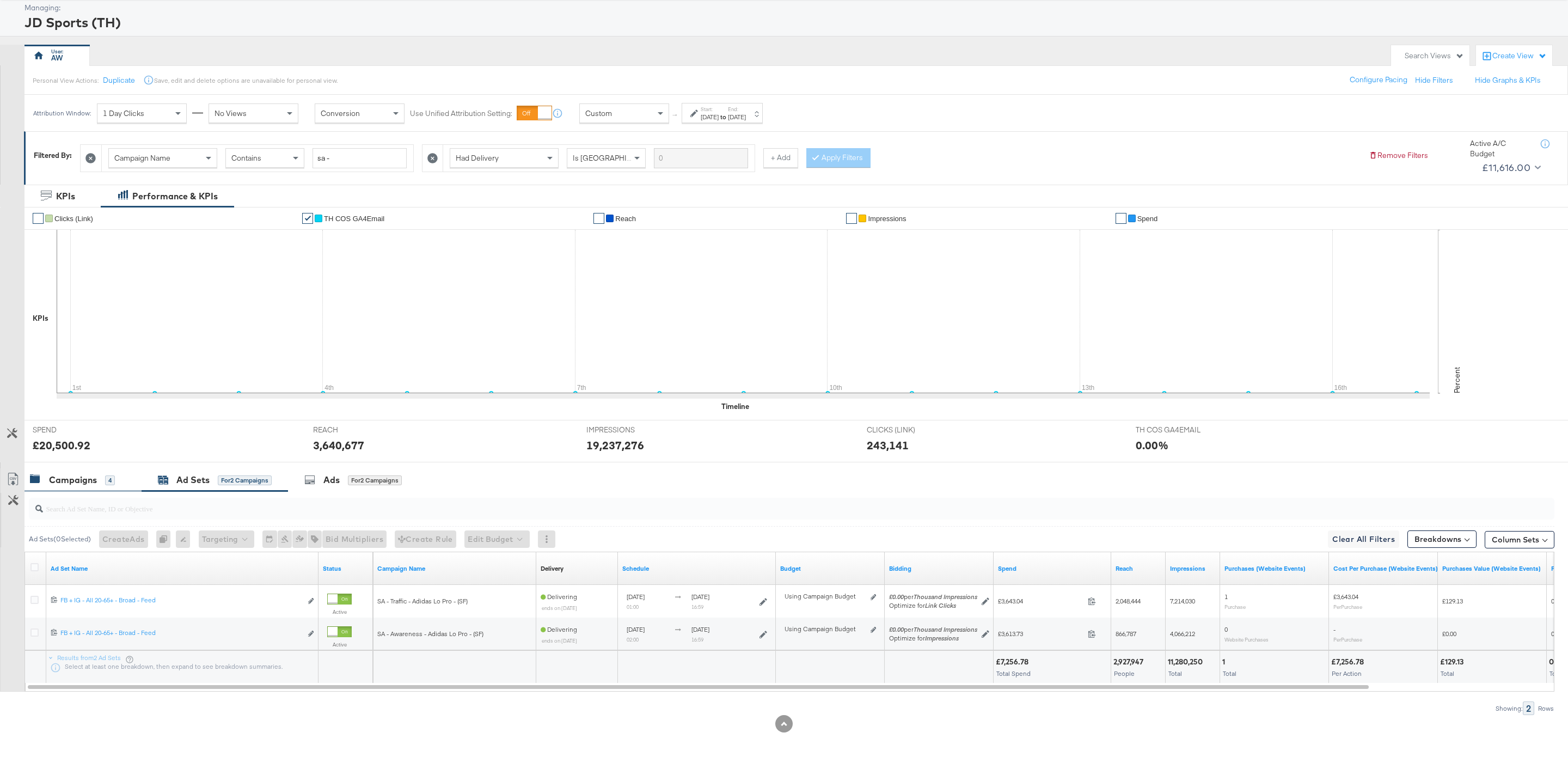
click at [96, 485] on div "Campaigns" at bounding box center [73, 479] width 48 height 13
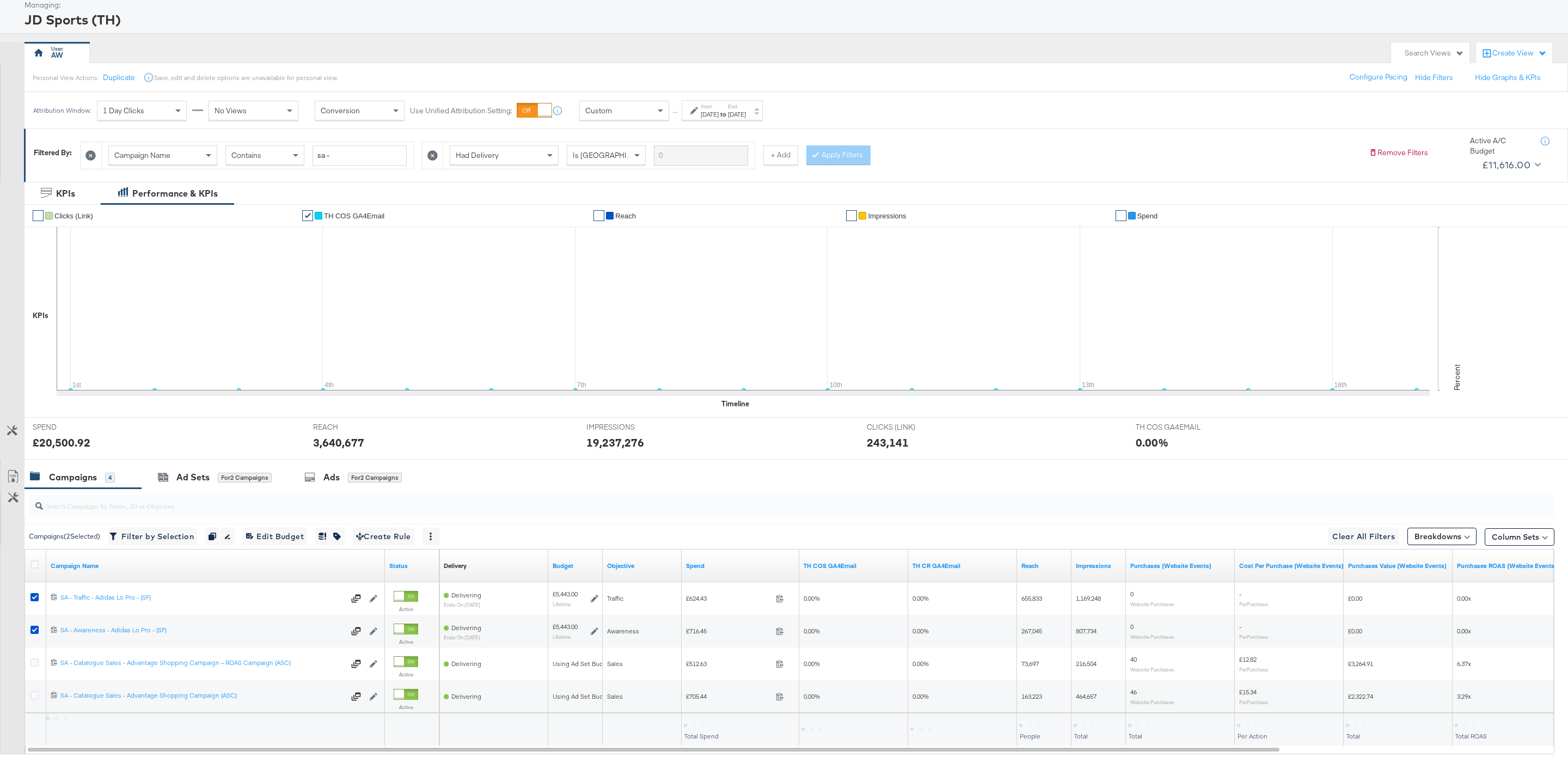
scroll to position [124, 0]
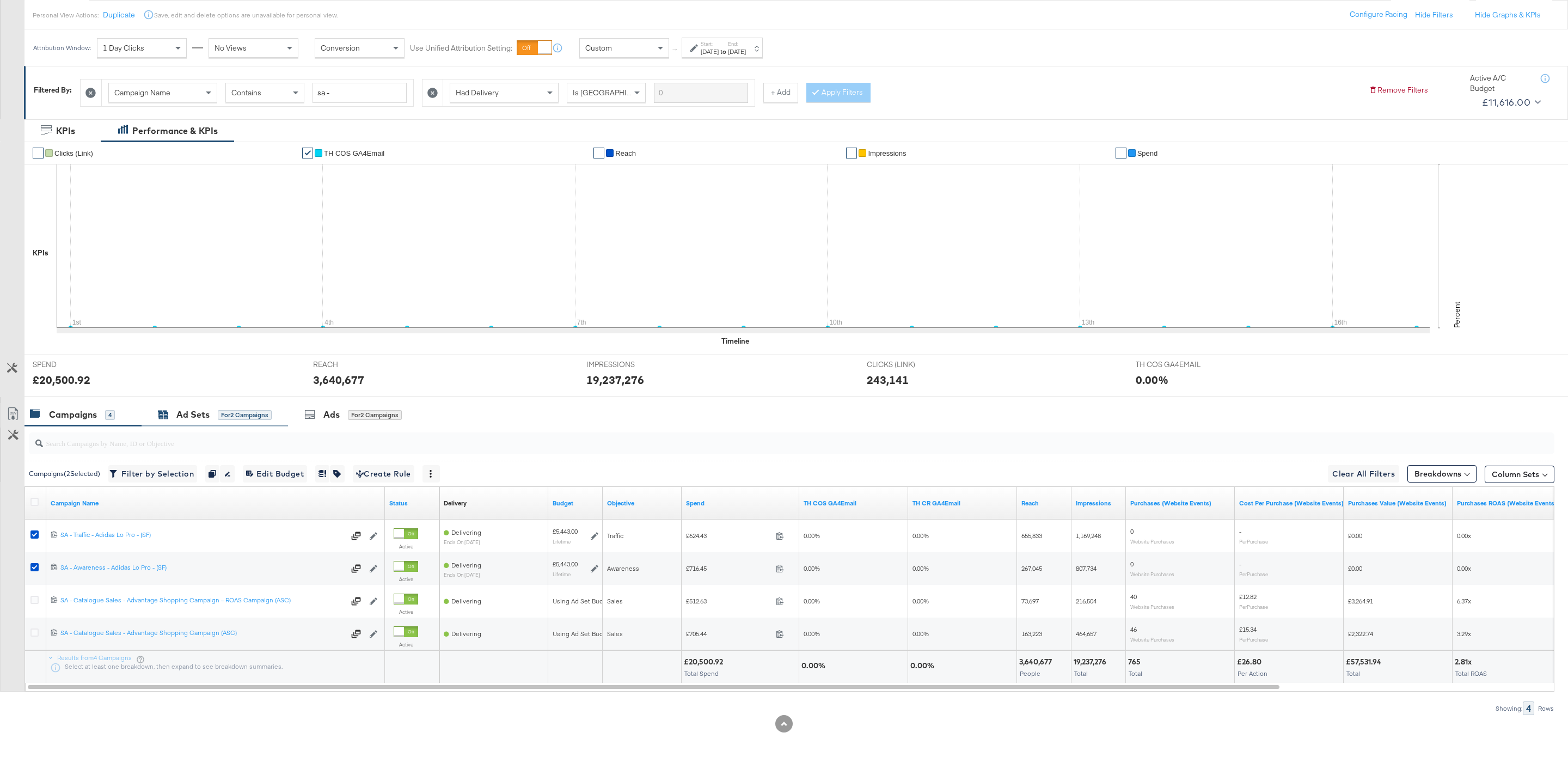
click at [188, 413] on div "Ad Sets" at bounding box center [193, 414] width 33 height 13
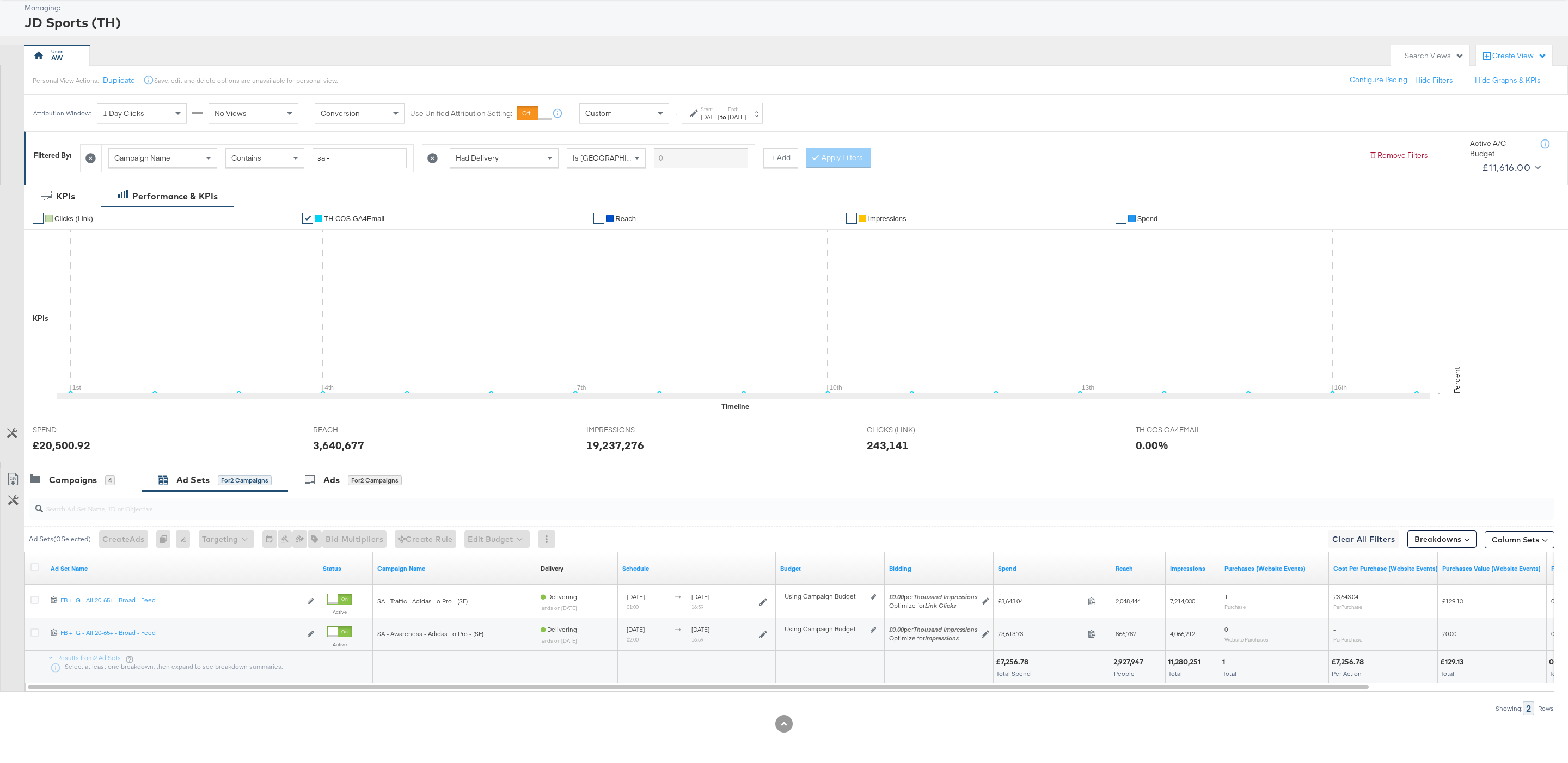
scroll to position [0, 0]
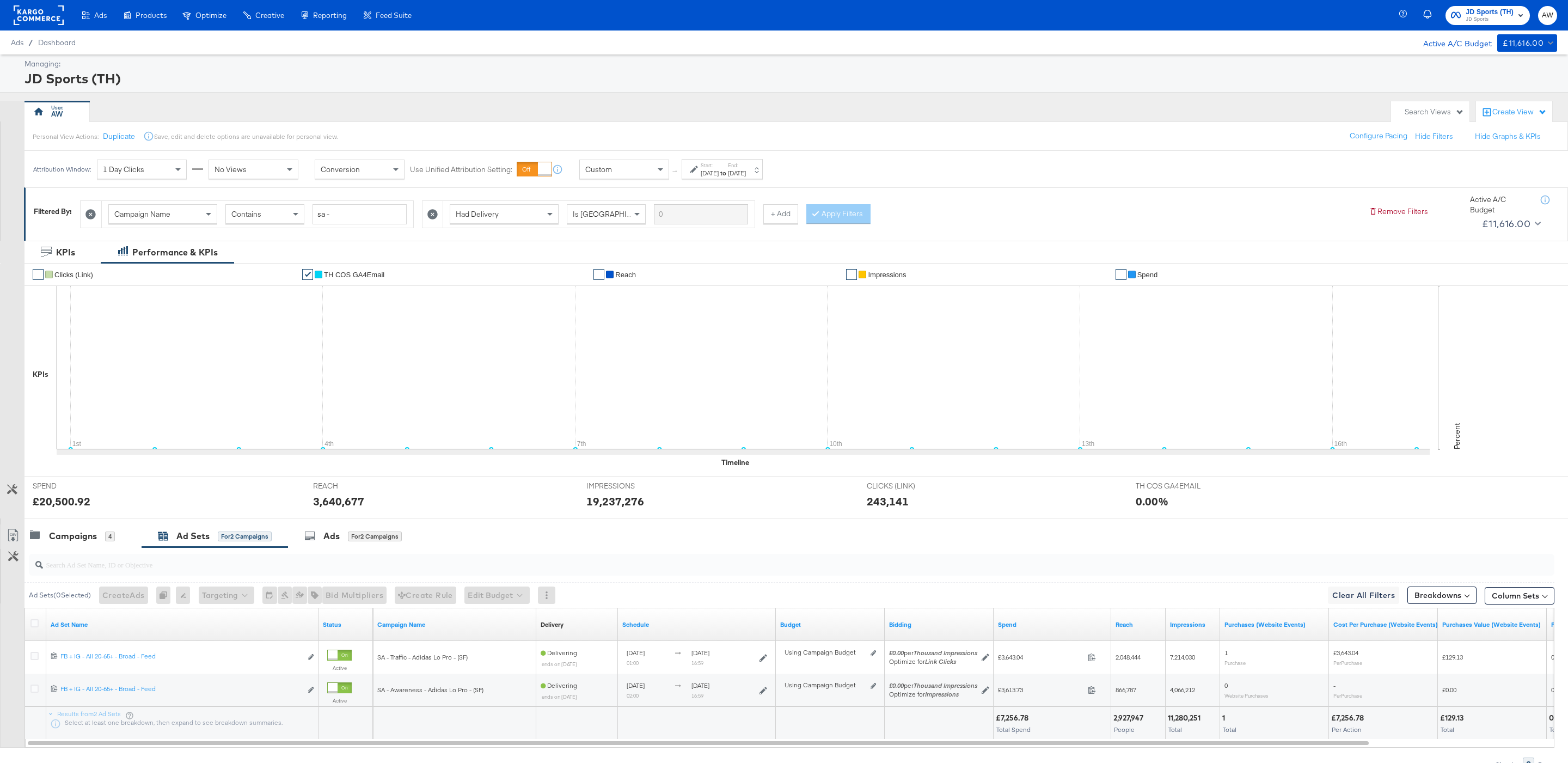
click at [1509, 15] on span "JD Sports" at bounding box center [1490, 19] width 48 height 9
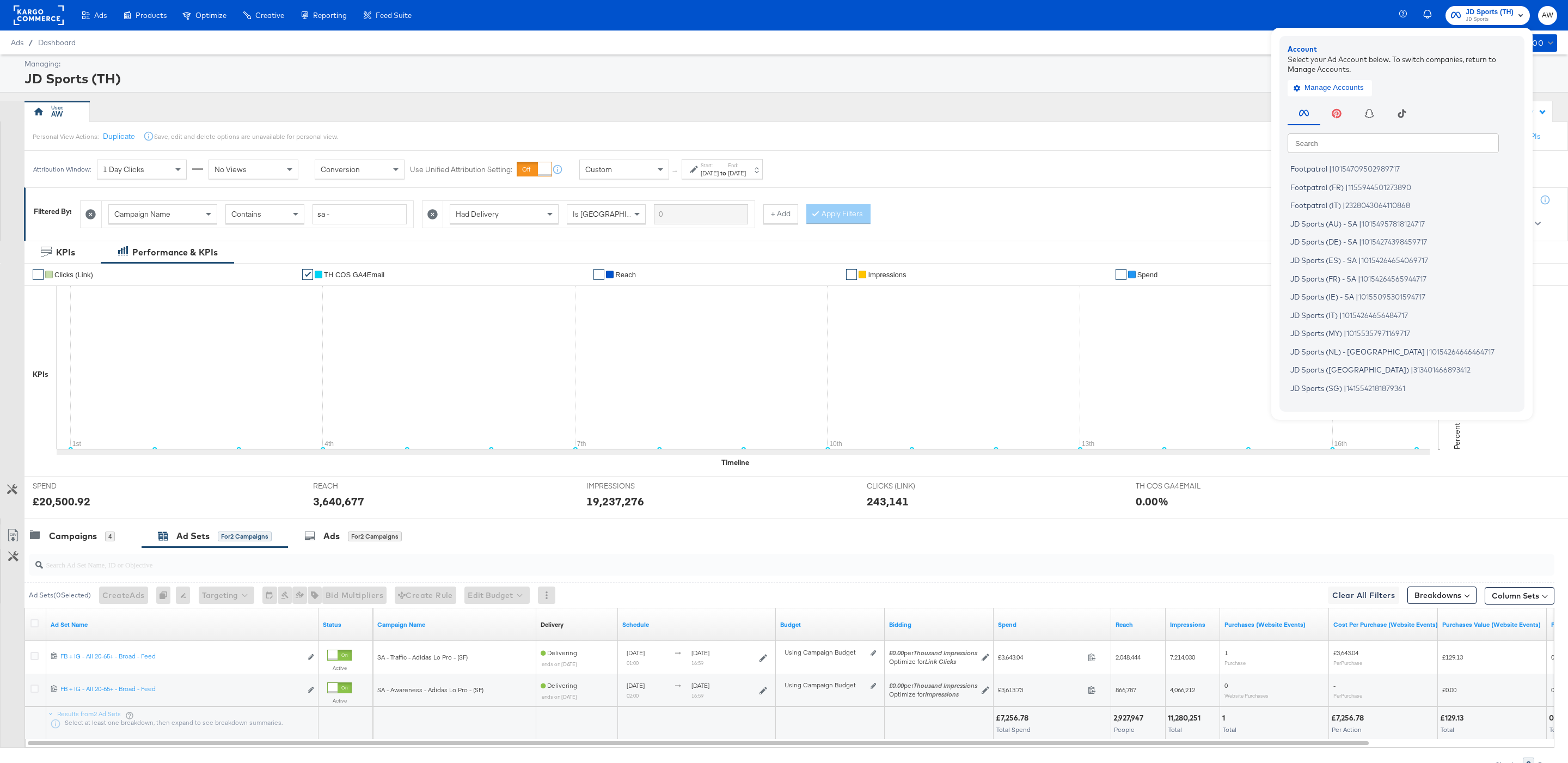
click at [1352, 154] on div "Search Search Footpatrol | 10154709502989717 Footpatrol (FR) | 1155944501273890…" at bounding box center [1404, 251] width 234 height 304
click at [1342, 143] on input "text" at bounding box center [1393, 143] width 211 height 20
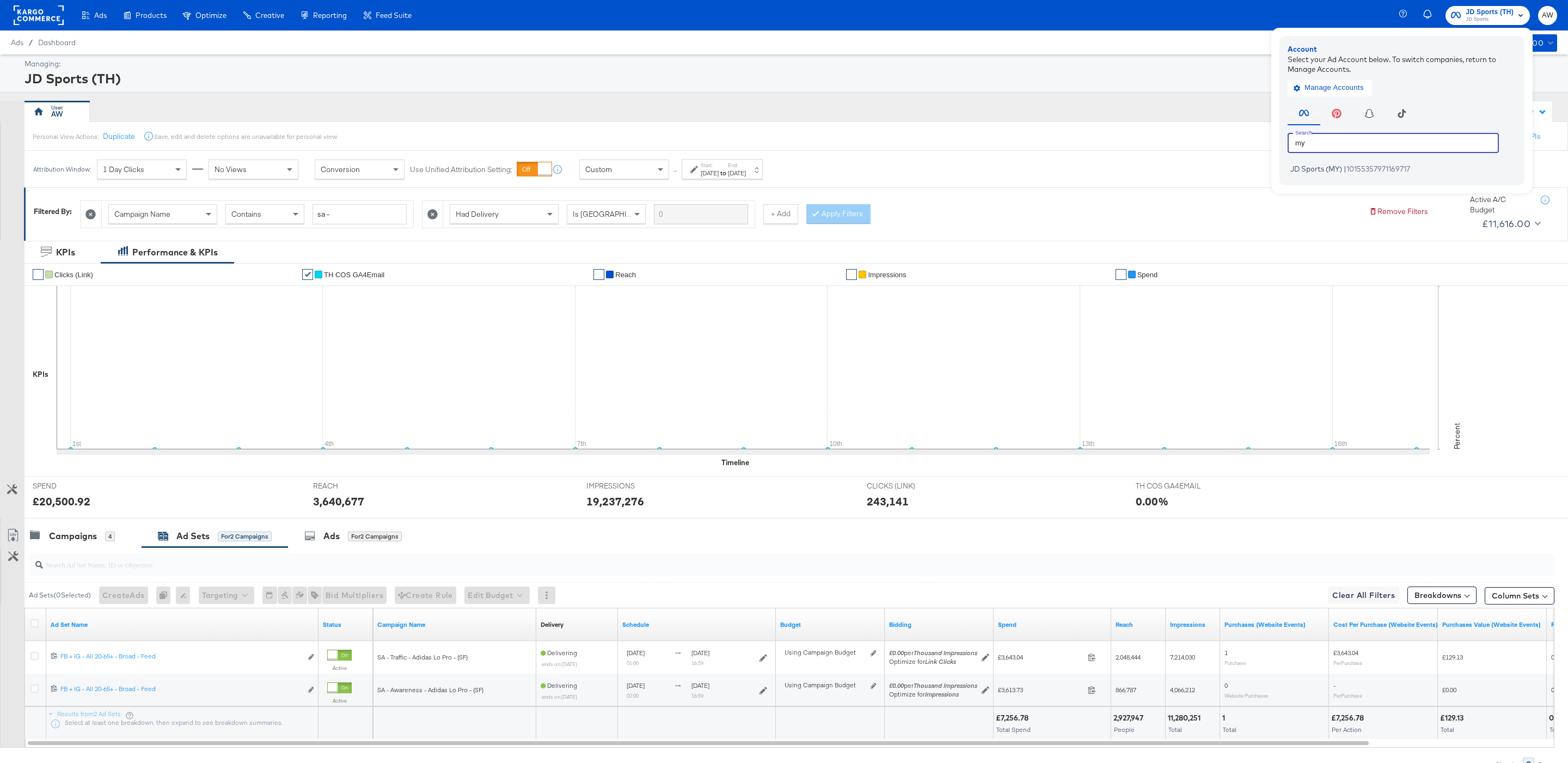
type input "my"
click at [1319, 172] on span "JD Sports (MY)" at bounding box center [1316, 168] width 52 height 9
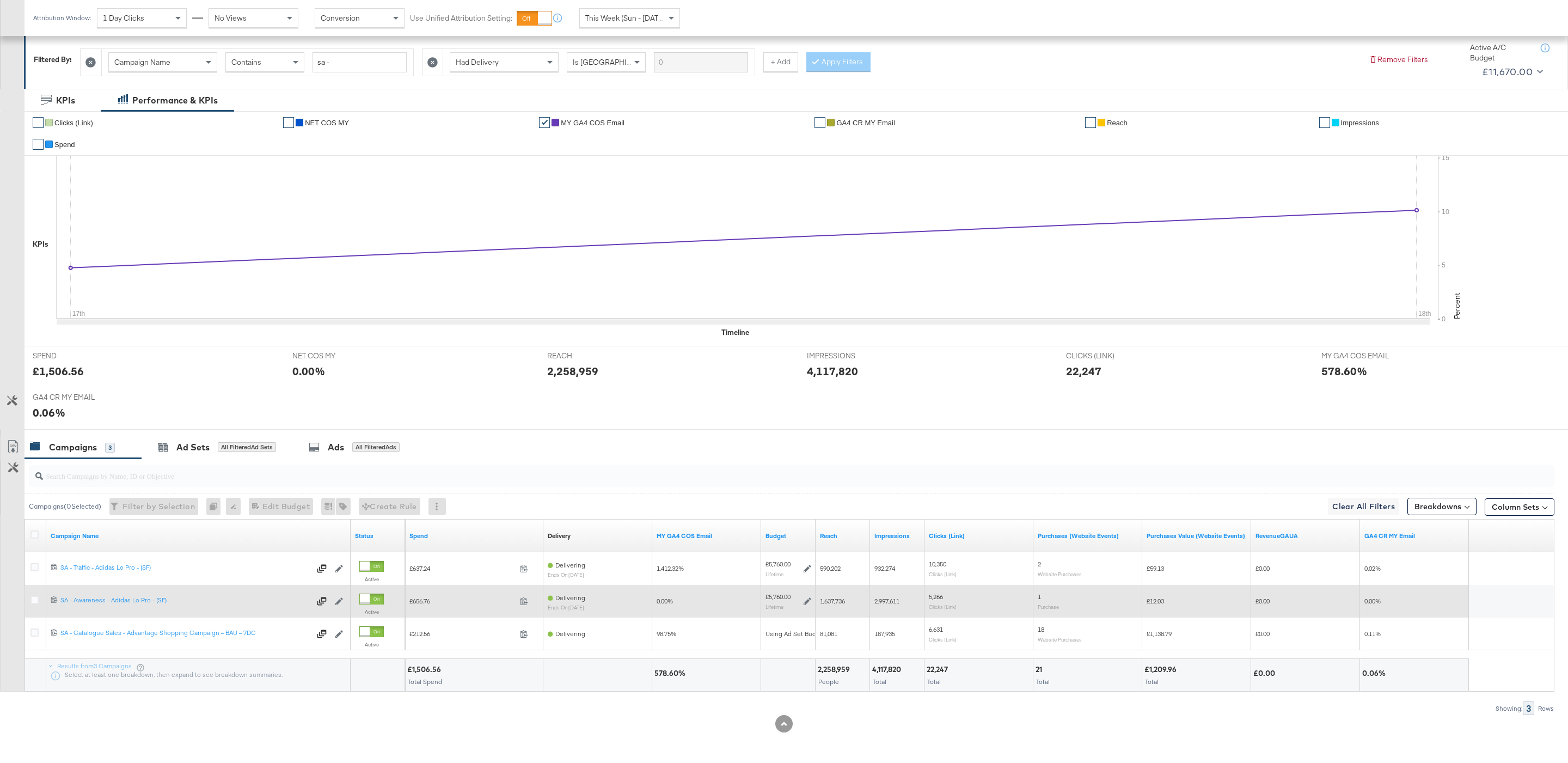
scroll to position [129, 0]
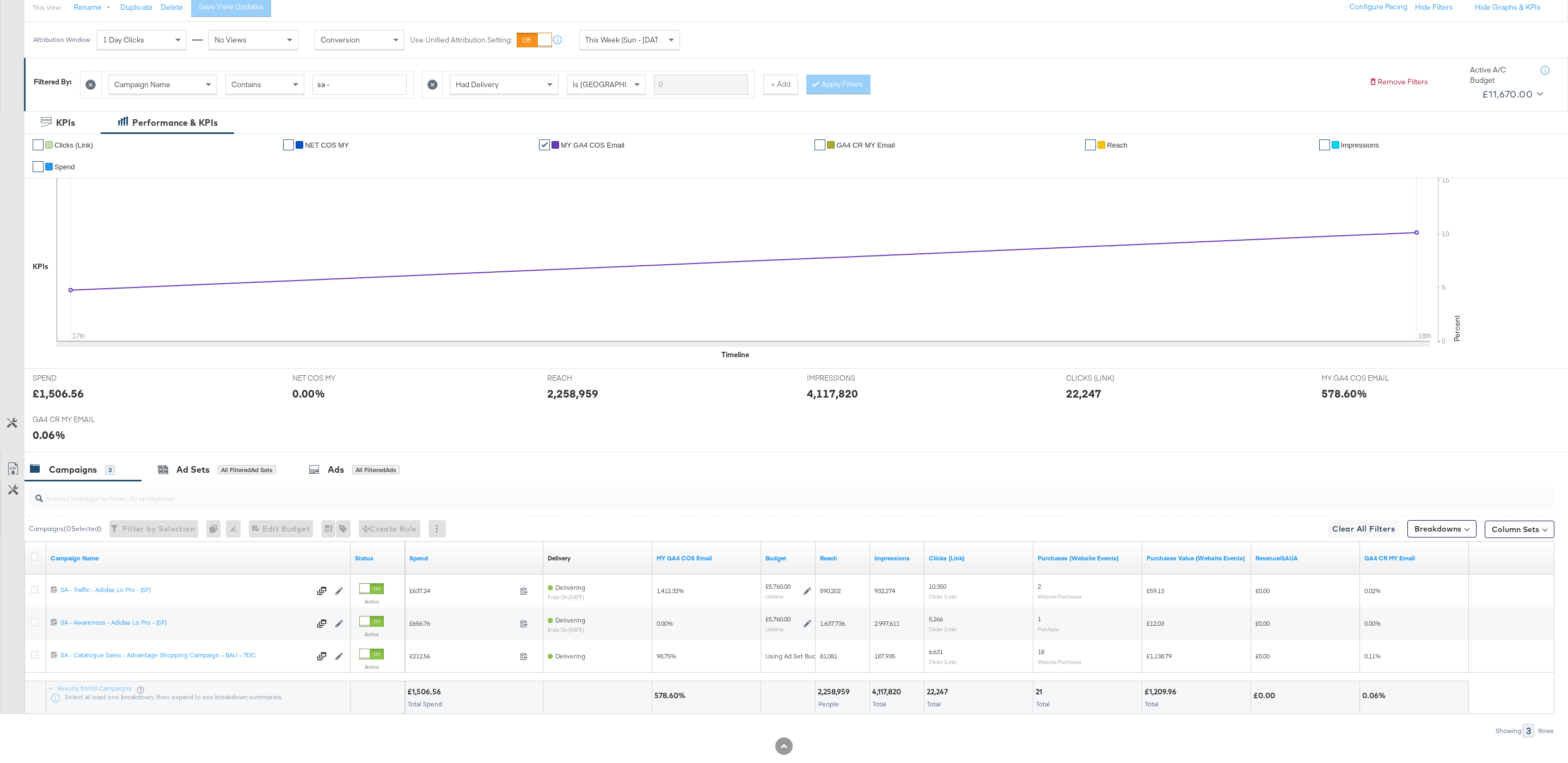
click at [647, 40] on span "This Week (Sun - [DATE])" at bounding box center [626, 40] width 82 height 10
click at [719, 48] on div "[DATE]" at bounding box center [709, 44] width 18 height 9
click at [601, 133] on input "[DATE]" at bounding box center [607, 127] width 145 height 20
click at [642, 183] on td "1" at bounding box center [640, 181] width 19 height 15
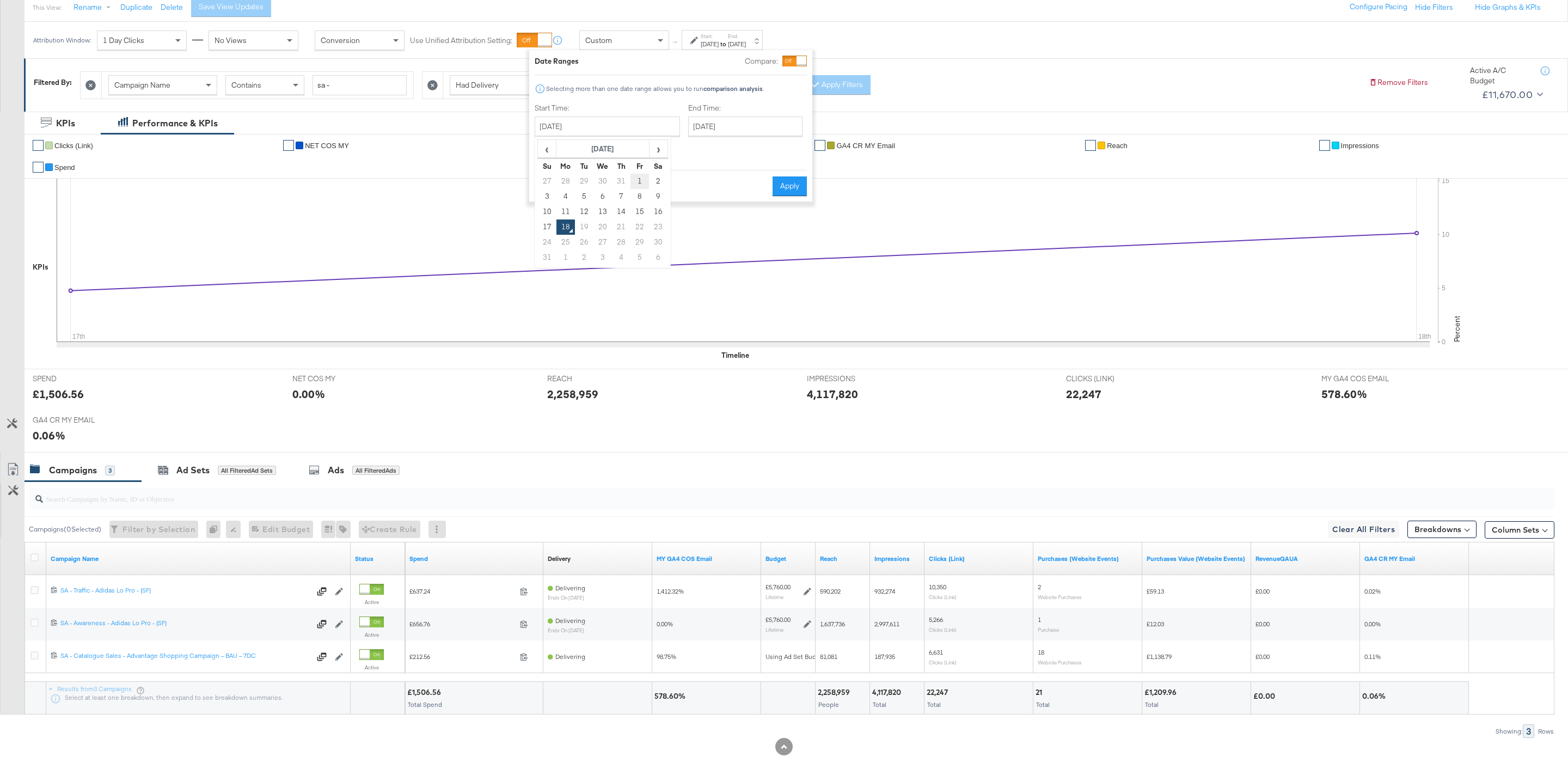
type input "August 1st 2025"
click at [684, 135] on input "[DATE]" at bounding box center [741, 127] width 114 height 20
click at [688, 226] on td "17" at bounding box center [697, 227] width 19 height 15
type input "[DATE]"
click at [796, 176] on button "Apply" at bounding box center [786, 186] width 34 height 20
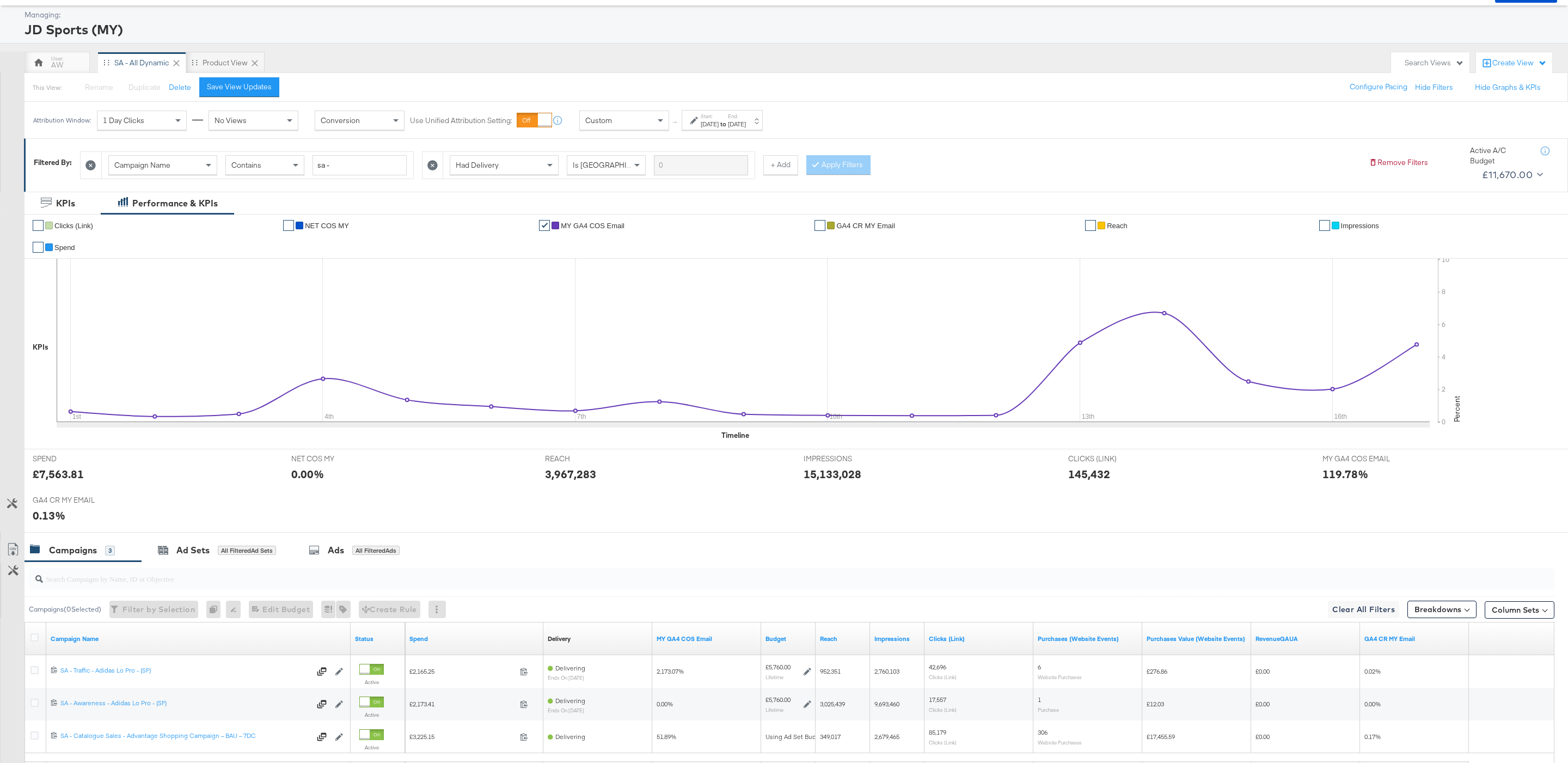
scroll to position [129, 0]
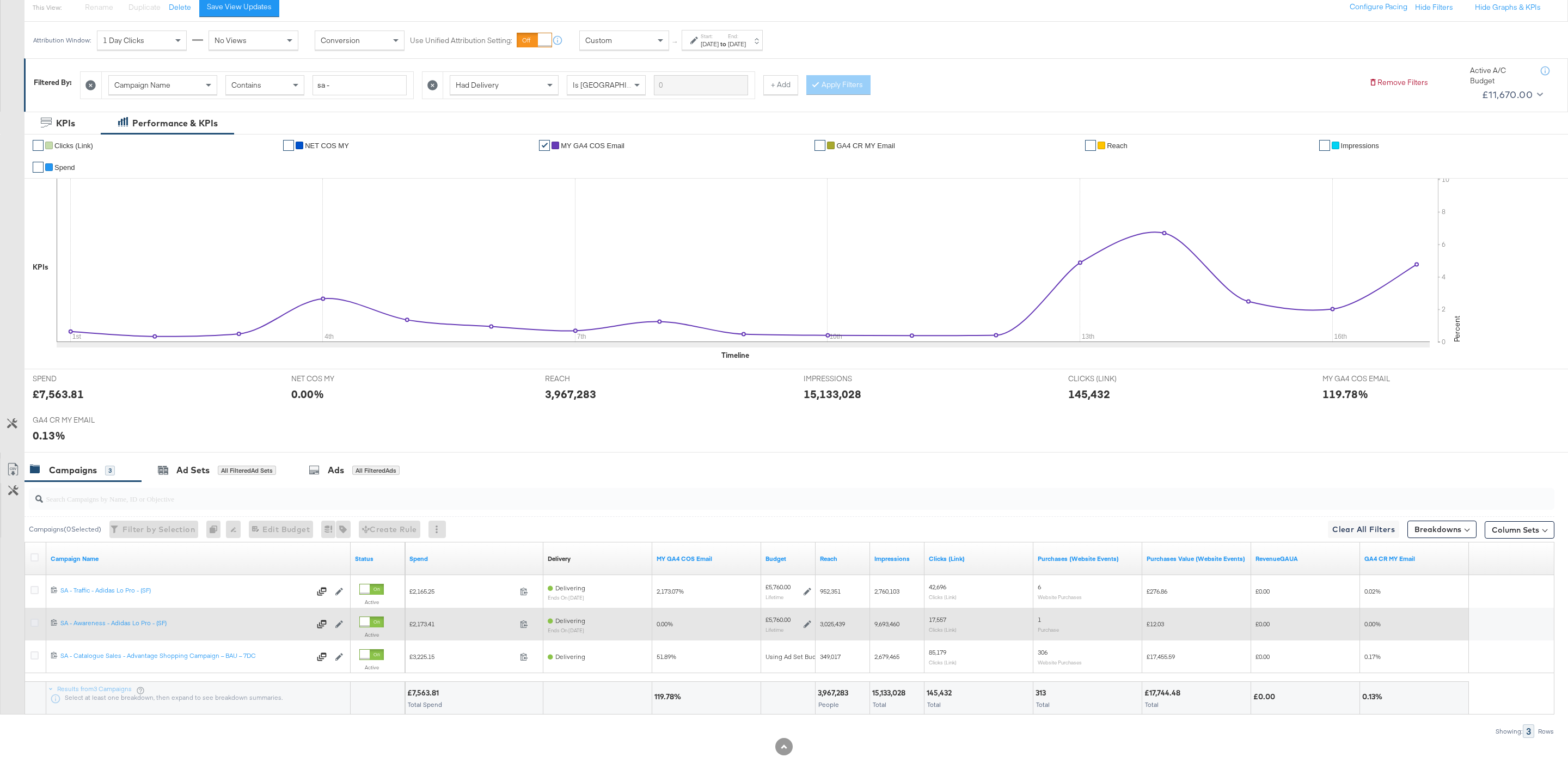
click at [32, 624] on icon at bounding box center [34, 622] width 8 height 8
click at [0, 0] on input "checkbox" at bounding box center [0, 0] width 0 height 0
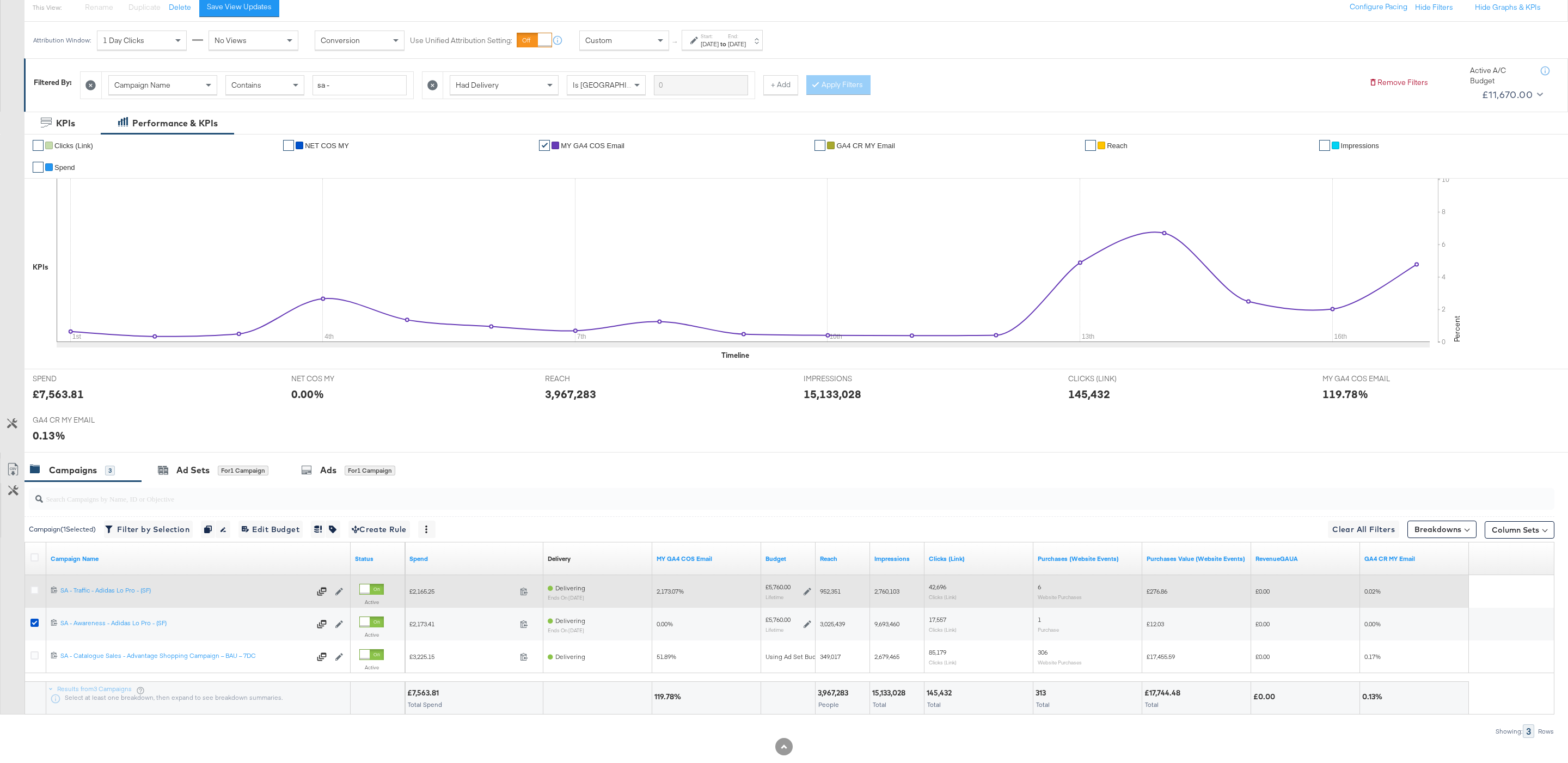
click at [32, 597] on div at bounding box center [36, 591] width 11 height 11
click at [32, 593] on icon at bounding box center [34, 590] width 8 height 8
click at [0, 0] on input "checkbox" at bounding box center [0, 0] width 0 height 0
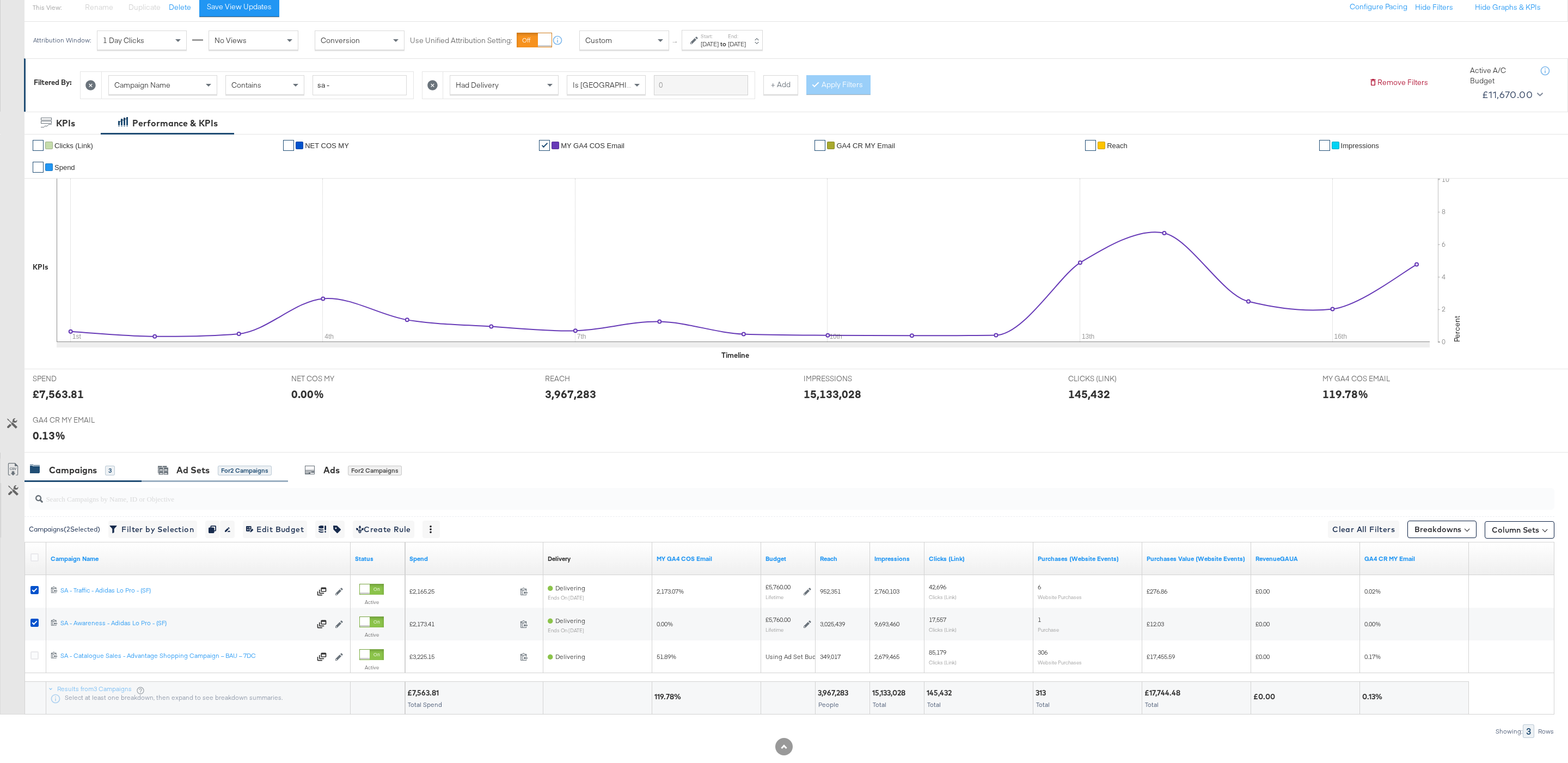
click at [215, 480] on div "Ad Sets for 2 Campaigns" at bounding box center [215, 469] width 147 height 23
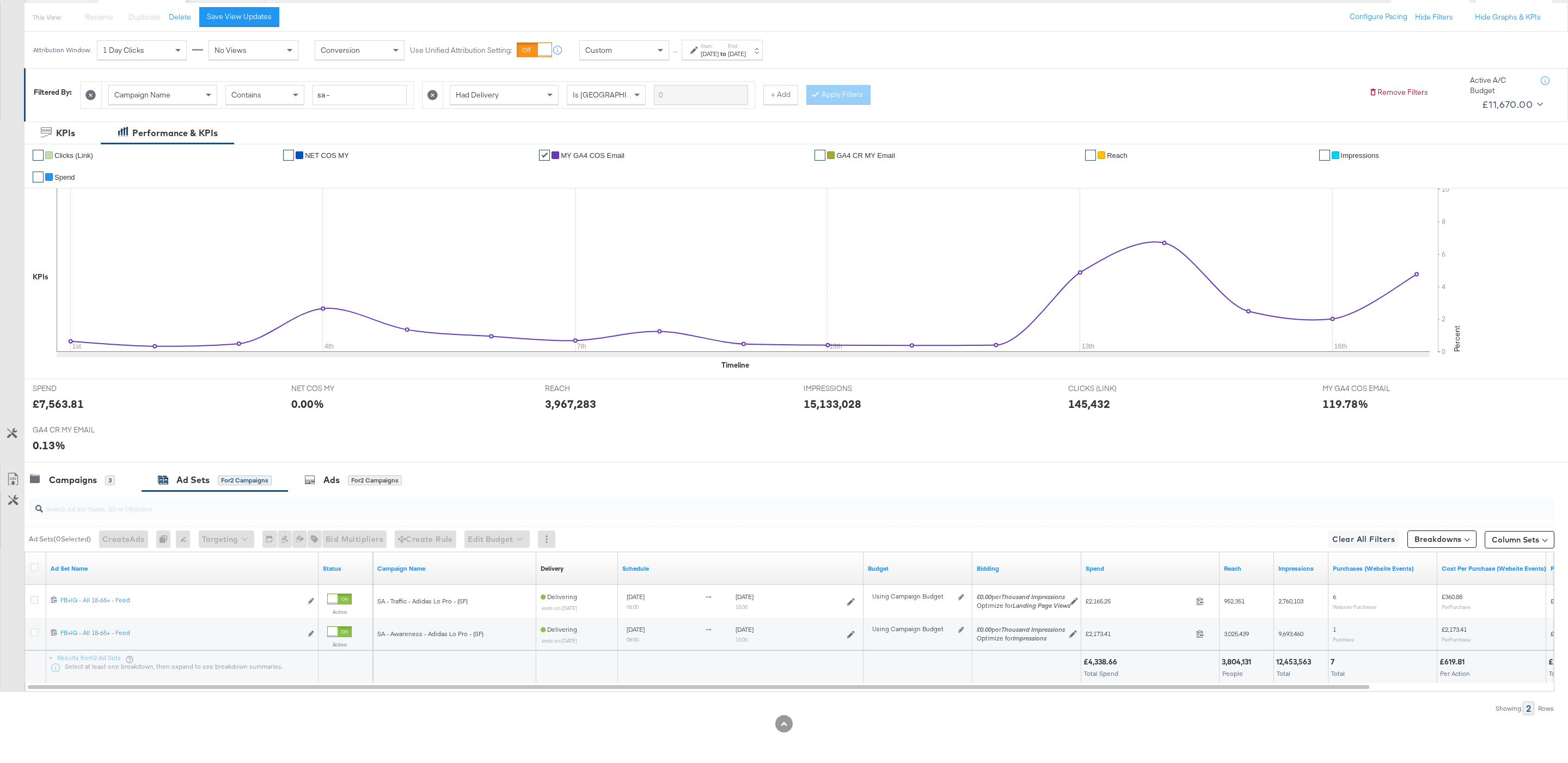
scroll to position [0, 0]
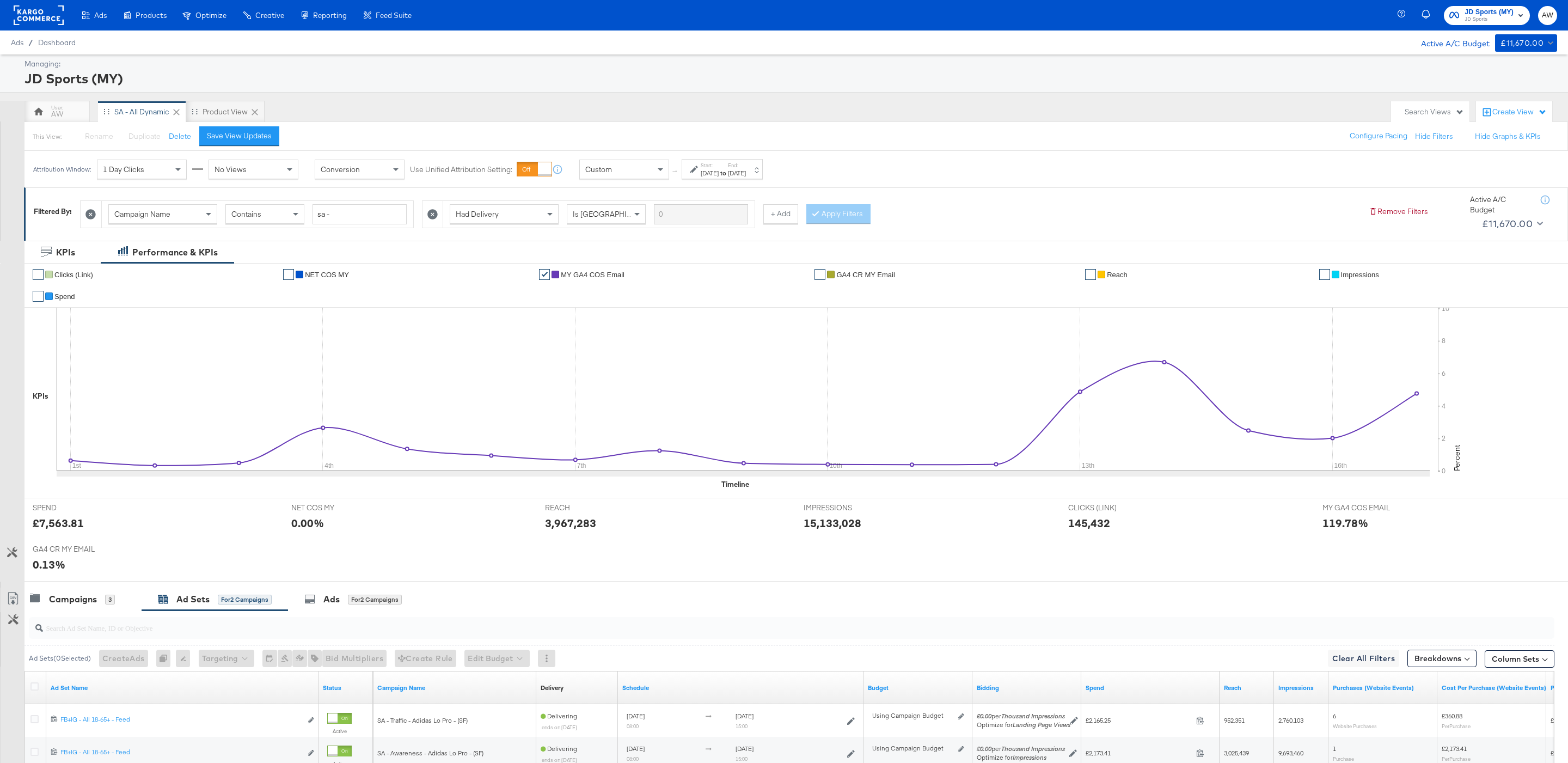
click at [1460, 4] on div "JD Sports (MY) JD Sports AW" at bounding box center [1484, 15] width 166 height 30
click at [1465, 14] on span "JD Sports (MY)" at bounding box center [1489, 12] width 49 height 11
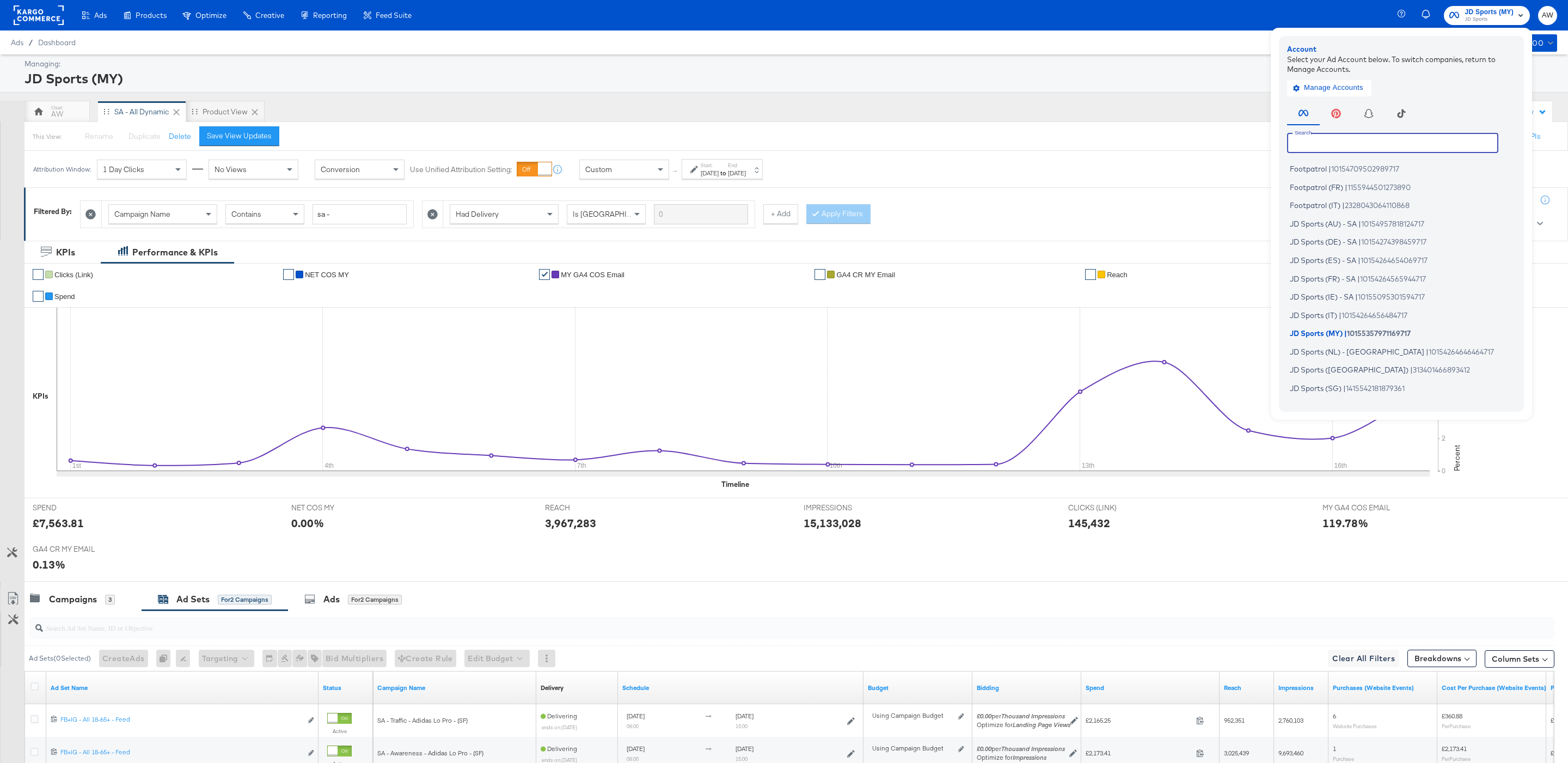
click at [1367, 137] on input "text" at bounding box center [1392, 143] width 211 height 20
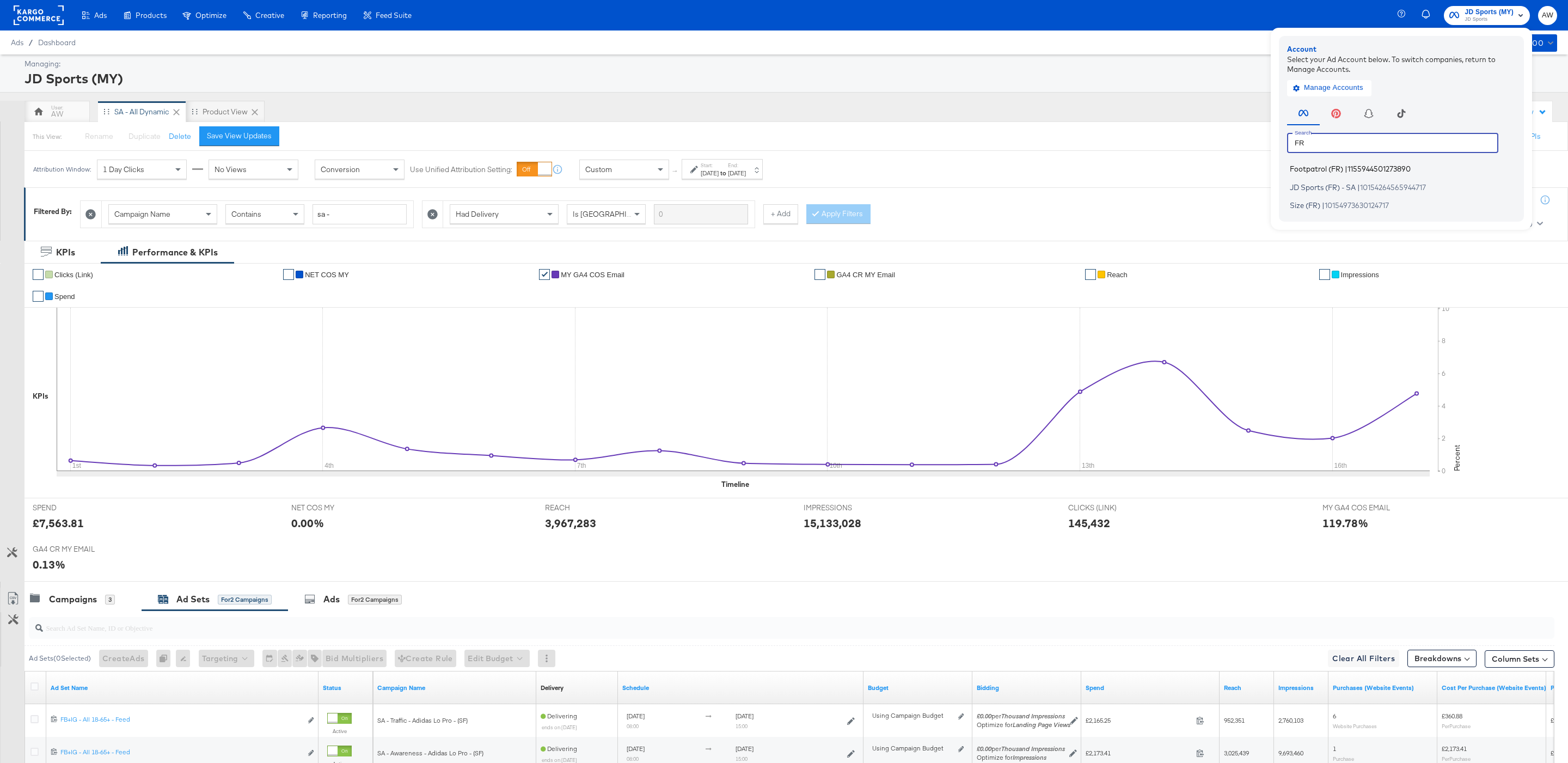
type input "FR"
click at [1348, 167] on span "|" at bounding box center [1346, 168] width 3 height 9
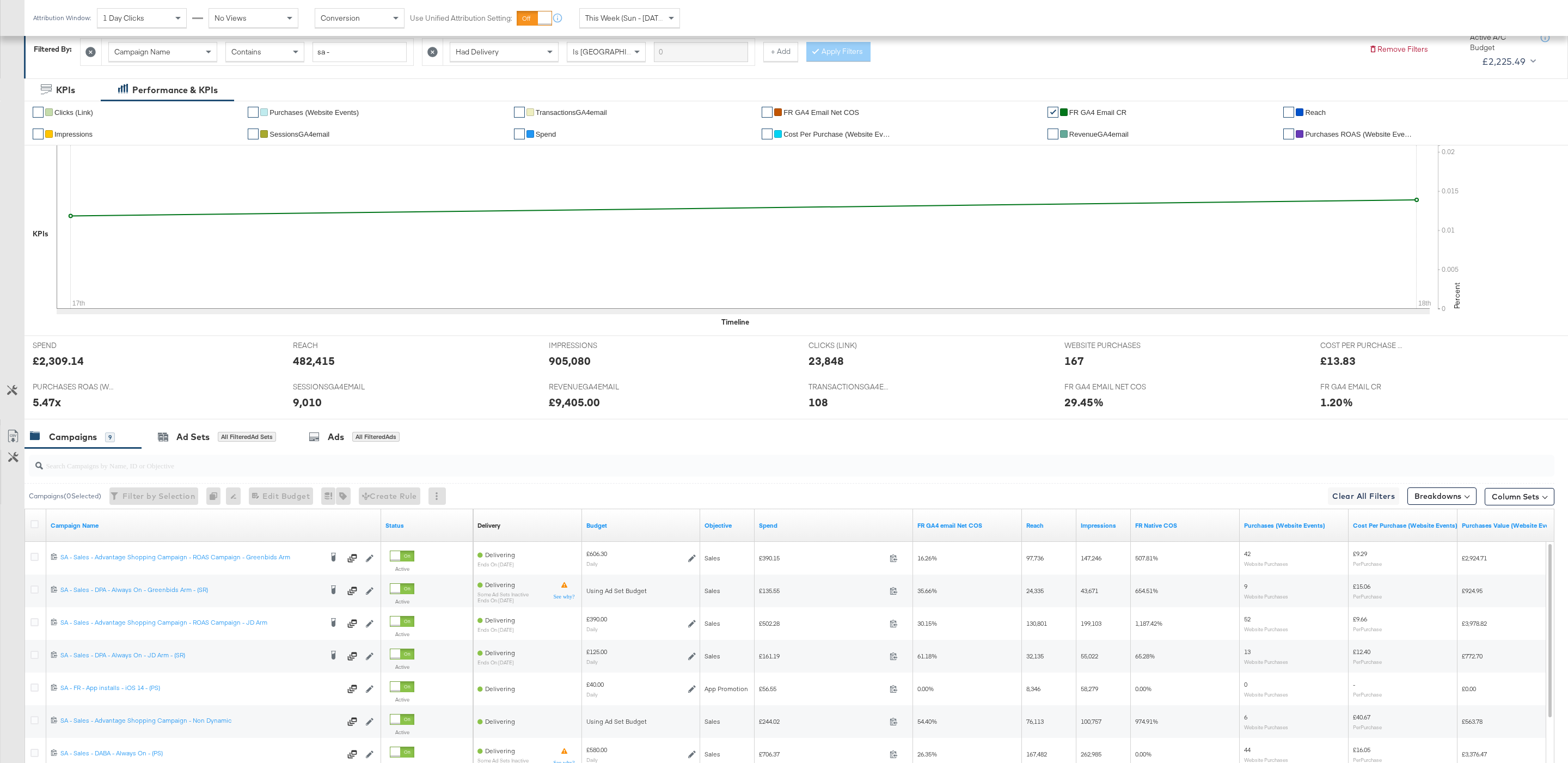
scroll to position [198, 0]
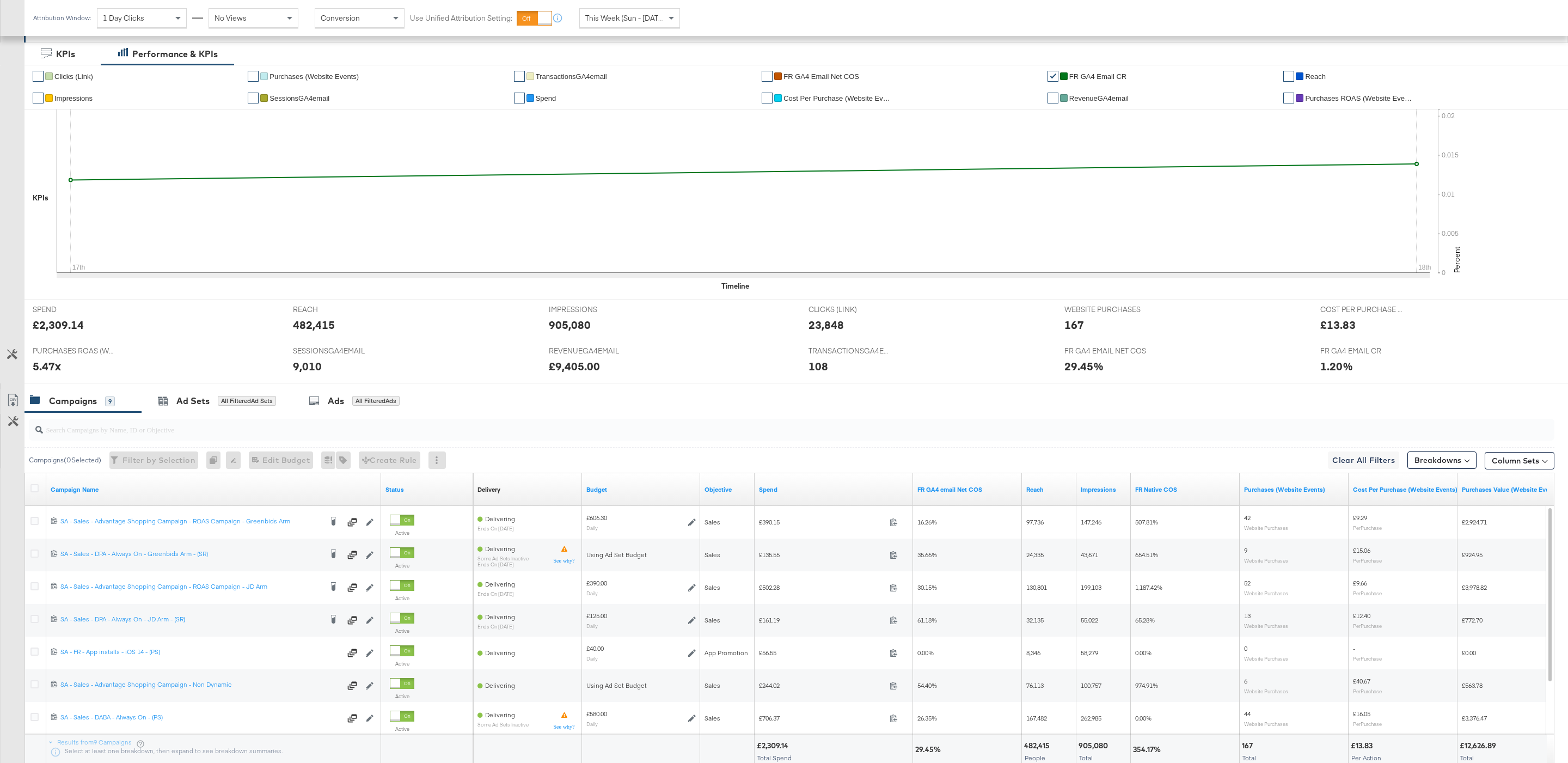
click at [646, 18] on span "This Week (Sun - [DATE])" at bounding box center [626, 18] width 82 height 10
click at [719, 26] on div "[DATE]" at bounding box center [709, 22] width 18 height 9
click at [577, 111] on input "[DATE]" at bounding box center [607, 105] width 145 height 20
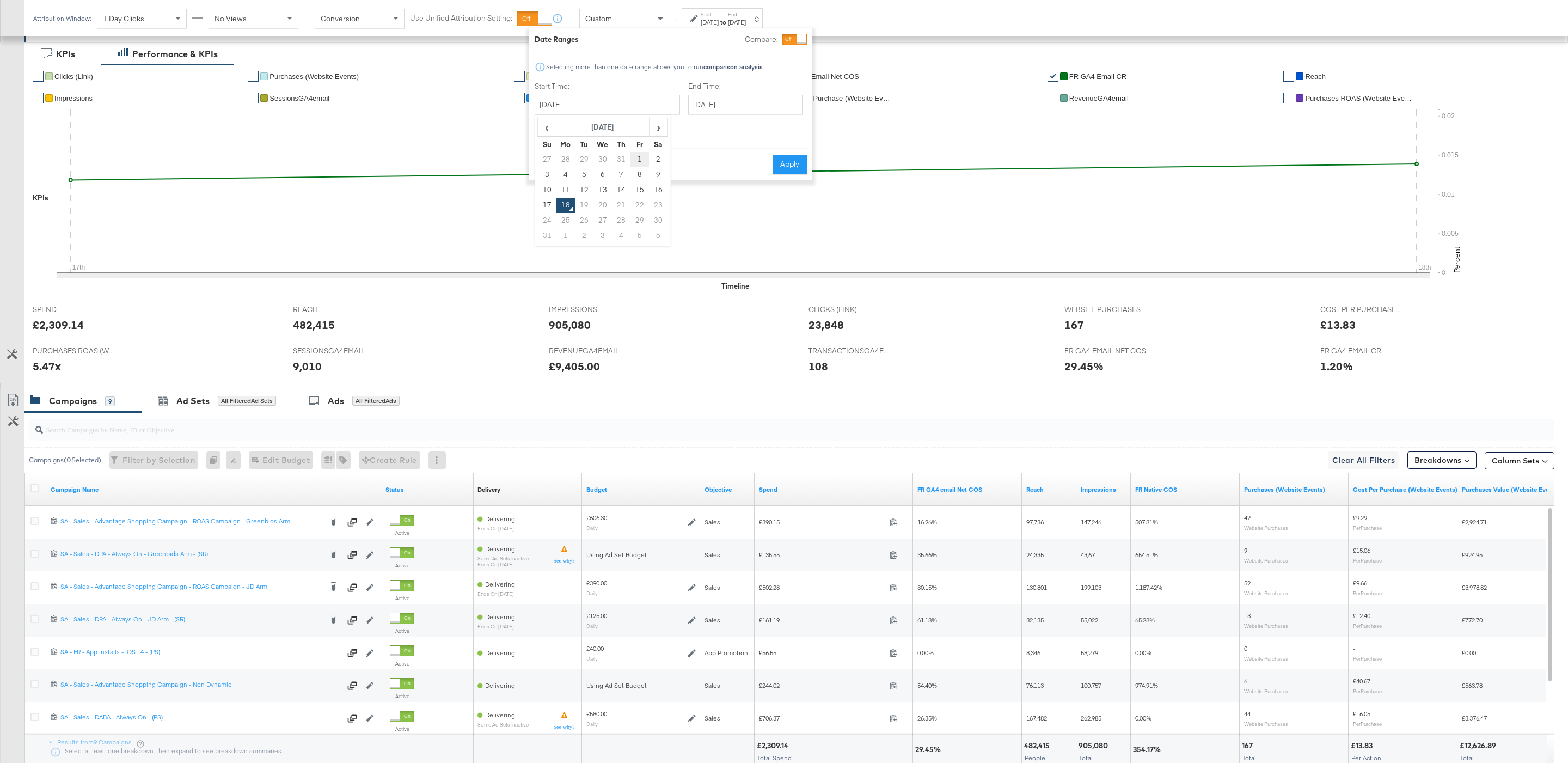
click at [642, 156] on td "1" at bounding box center [640, 159] width 19 height 15
type input "[DATE]"
click at [703, 108] on input "[DATE]" at bounding box center [741, 105] width 114 height 20
click at [688, 209] on td "17" at bounding box center [697, 205] width 19 height 15
type input "[DATE]"
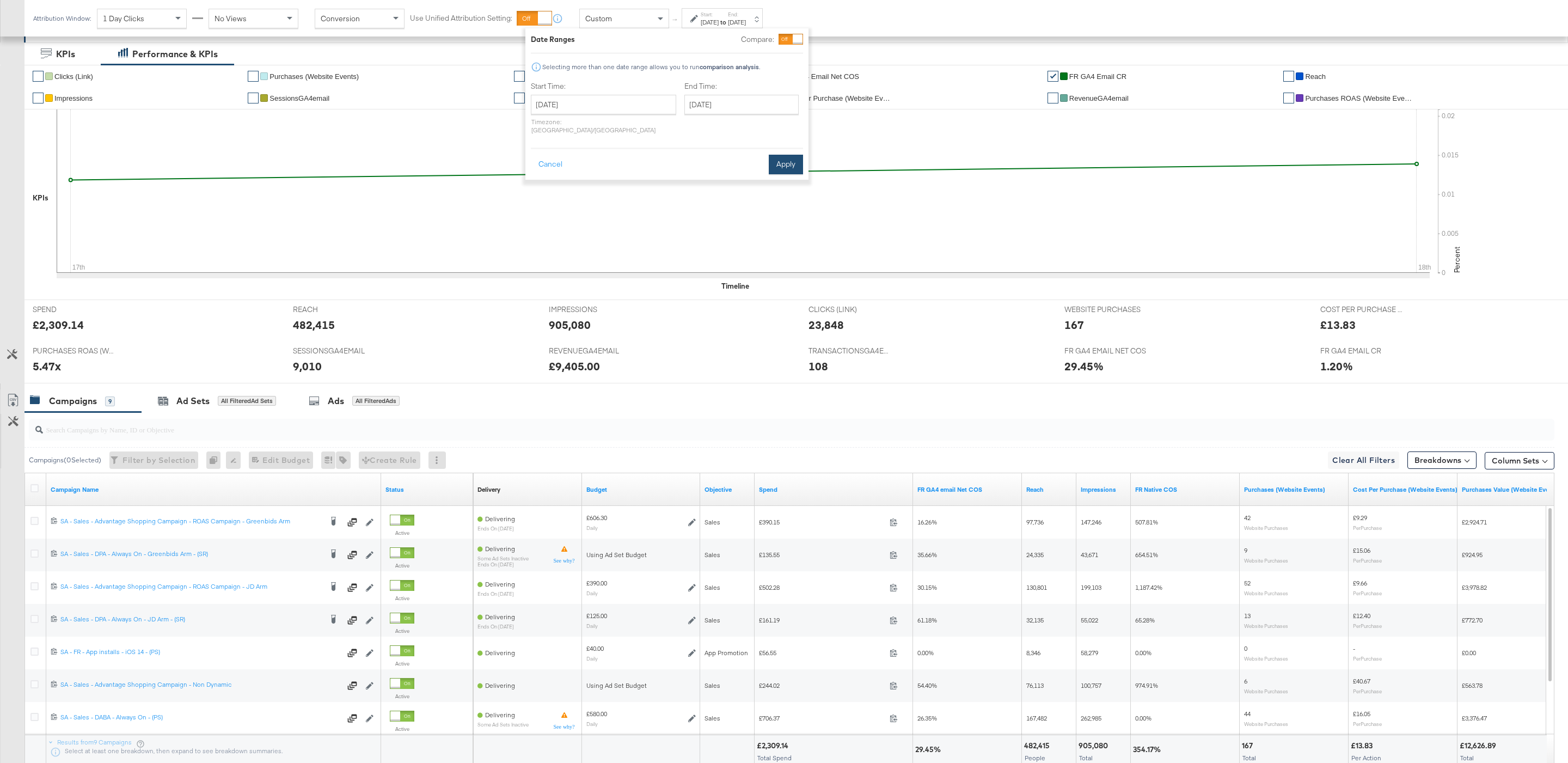
click at [792, 154] on button "Apply" at bounding box center [786, 164] width 34 height 20
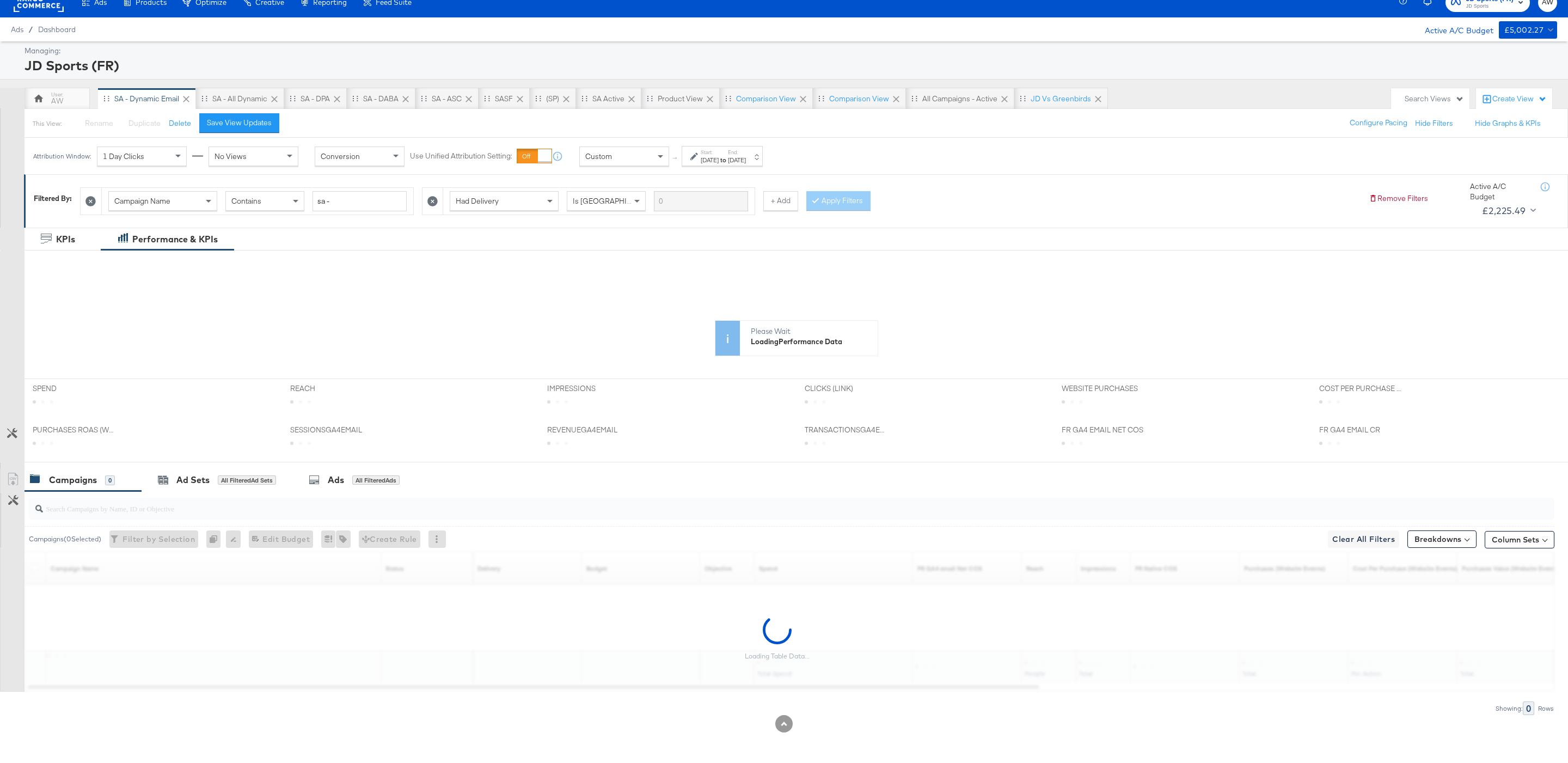
scroll to position [17, 0]
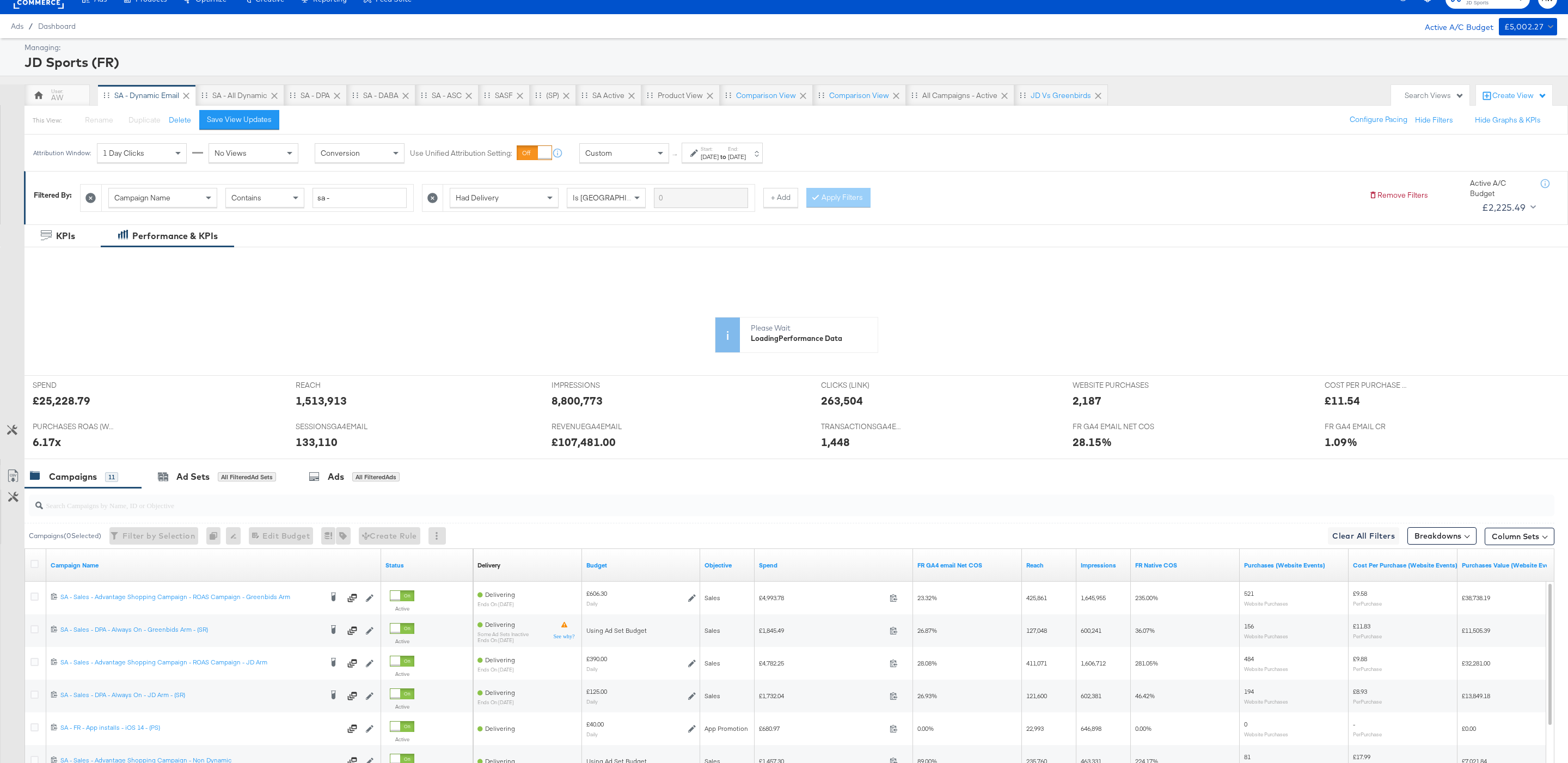
click at [763, 154] on div "Start: [DATE] to End: [DATE]" at bounding box center [722, 152] width 81 height 20
click at [701, 240] on input "[DATE]" at bounding box center [741, 239] width 114 height 20
click at [799, 328] on td "16" at bounding box center [808, 324] width 19 height 15
type input "[DATE]"
click at [786, 290] on button "Apply" at bounding box center [786, 299] width 34 height 20
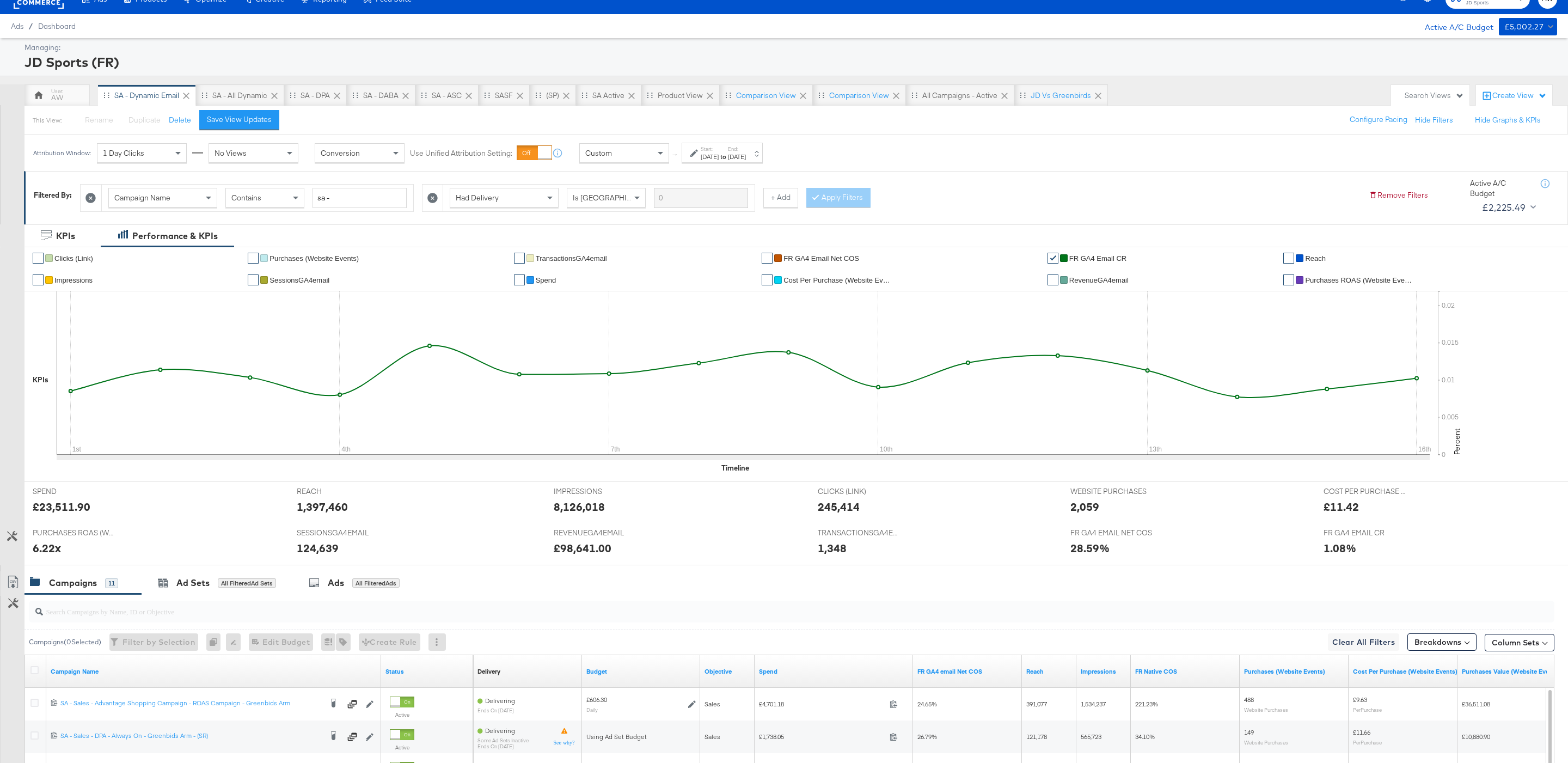
click at [728, 157] on strong "to" at bounding box center [723, 156] width 9 height 8
click at [723, 243] on input "[DATE]" at bounding box center [741, 239] width 114 height 20
click at [688, 343] on td "17" at bounding box center [697, 339] width 19 height 15
type input "[DATE]"
click at [792, 290] on button "Apply" at bounding box center [786, 299] width 34 height 20
